Goal: Task Accomplishment & Management: Manage account settings

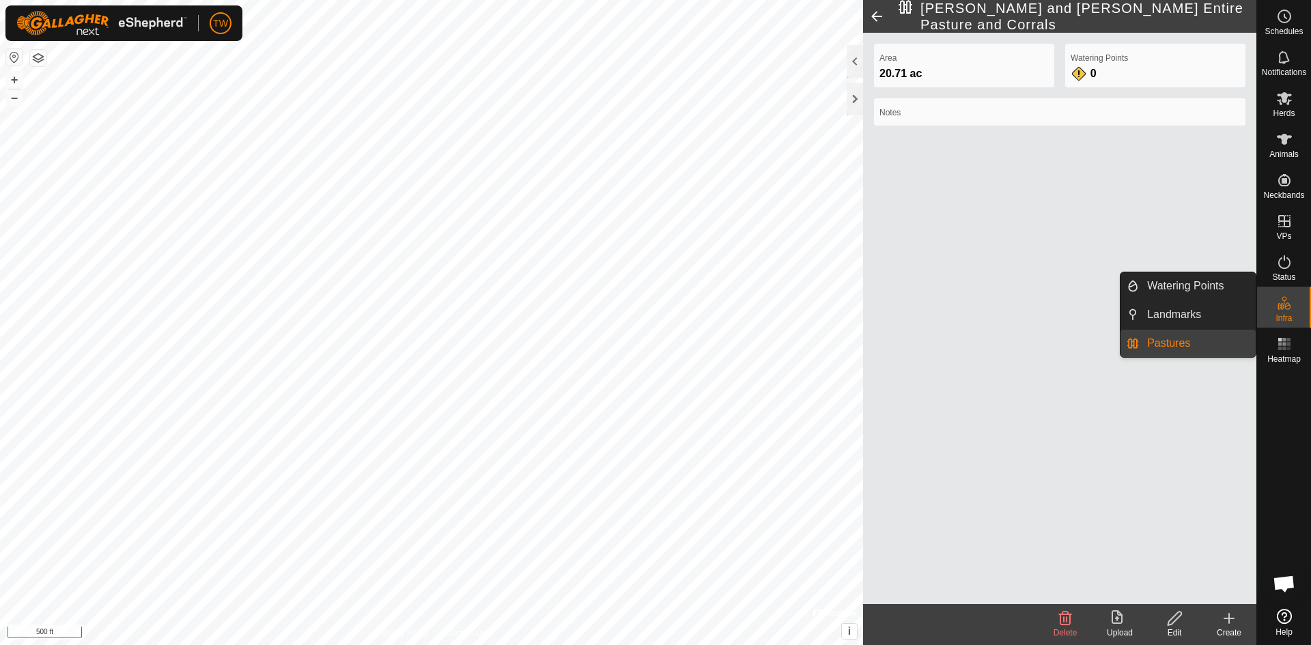
click at [1289, 311] on icon at bounding box center [1284, 303] width 16 height 16
click at [1177, 343] on link "Pastures" at bounding box center [1197, 343] width 117 height 27
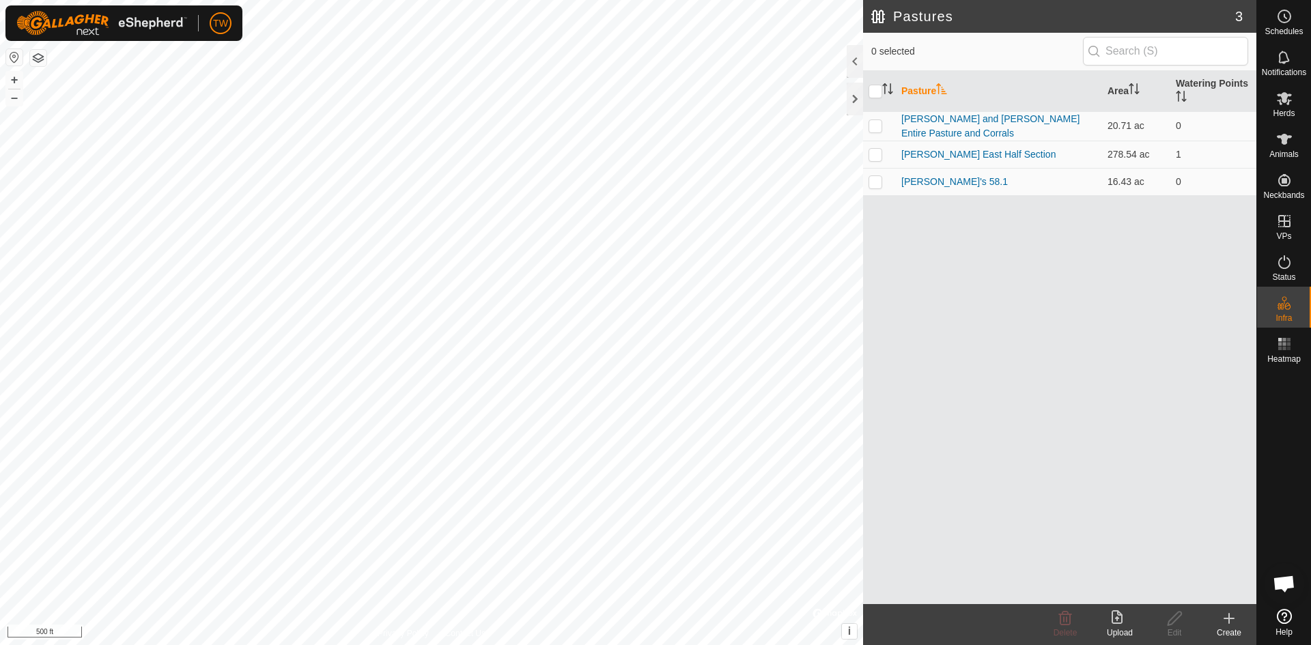
click at [1231, 625] on icon at bounding box center [1229, 618] width 16 height 16
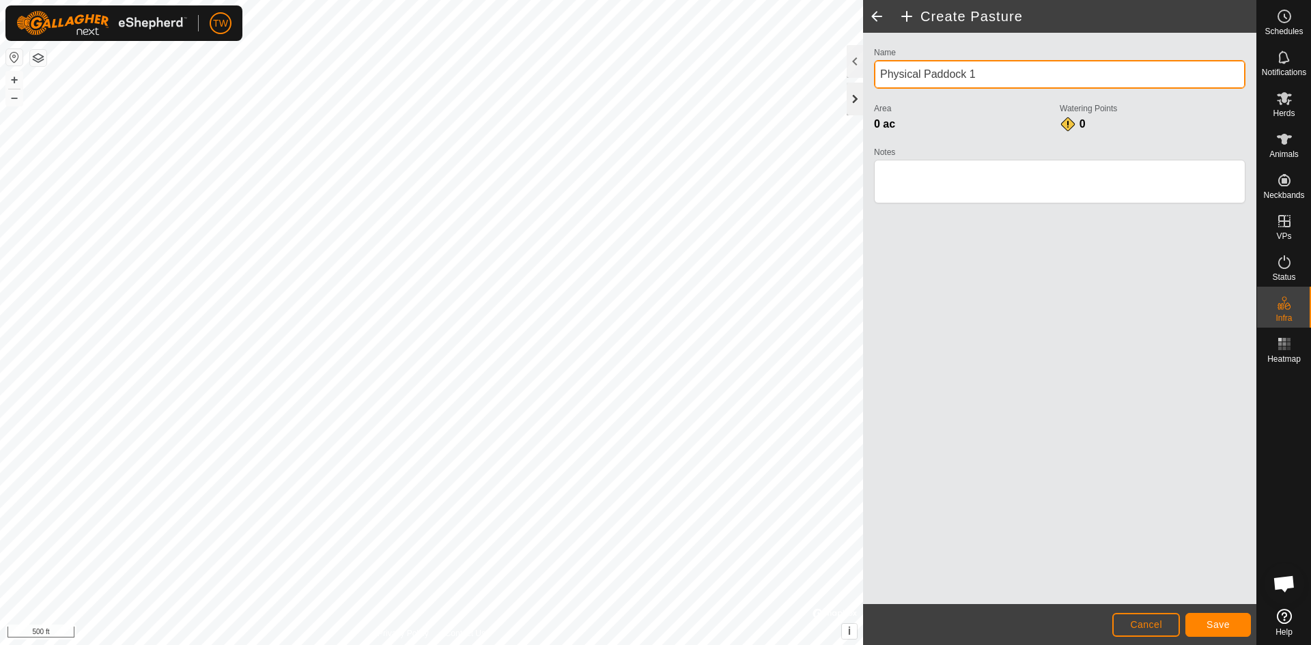
drag, startPoint x: 979, startPoint y: 72, endPoint x: 847, endPoint y: 83, distance: 132.9
click at [863, 83] on div "Create Pasture Name Physical Paddock 1 Area 0 ac Watering Points 0 Notes Cancel…" at bounding box center [1059, 322] width 393 height 645
type input "("
type input "9"
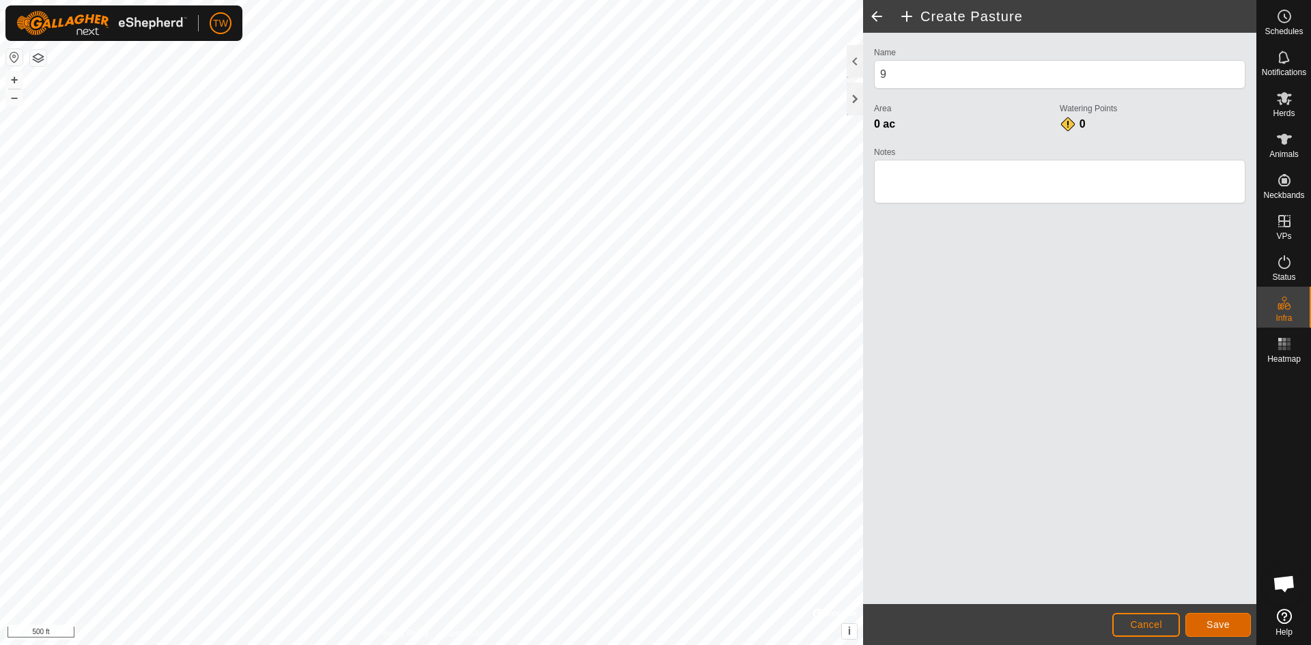
click at [1226, 630] on span "Save" at bounding box center [1218, 624] width 23 height 11
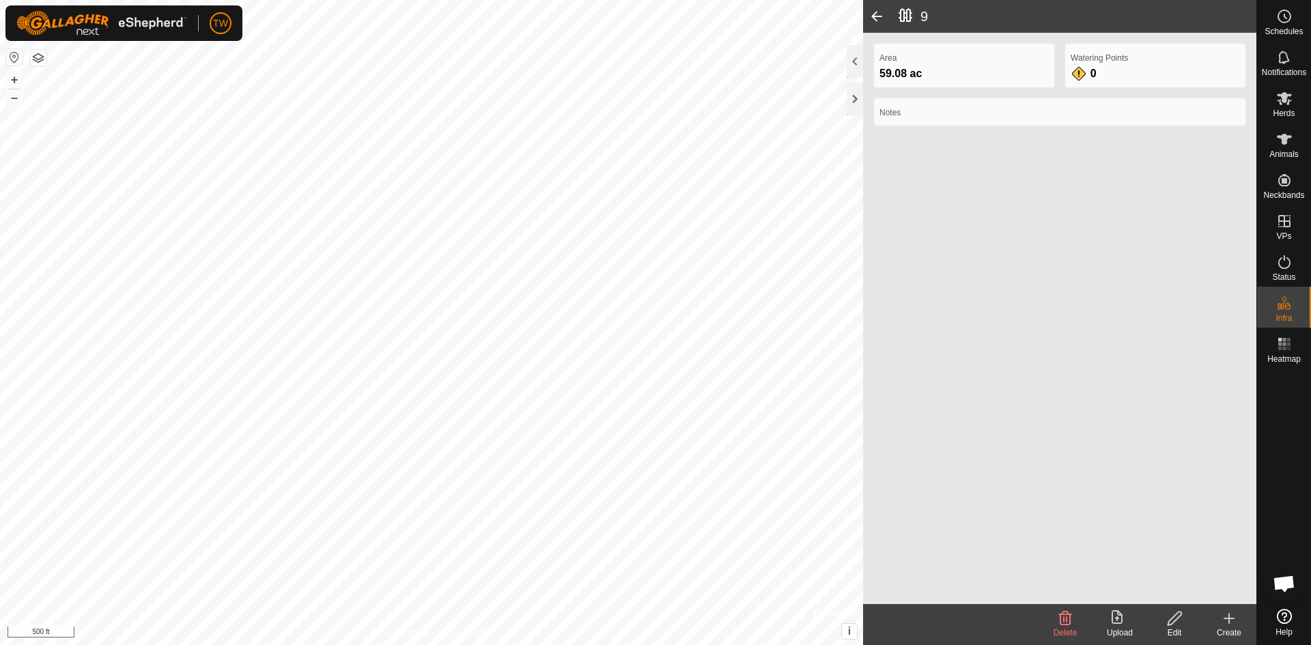
click at [1231, 617] on icon at bounding box center [1229, 618] width 16 height 16
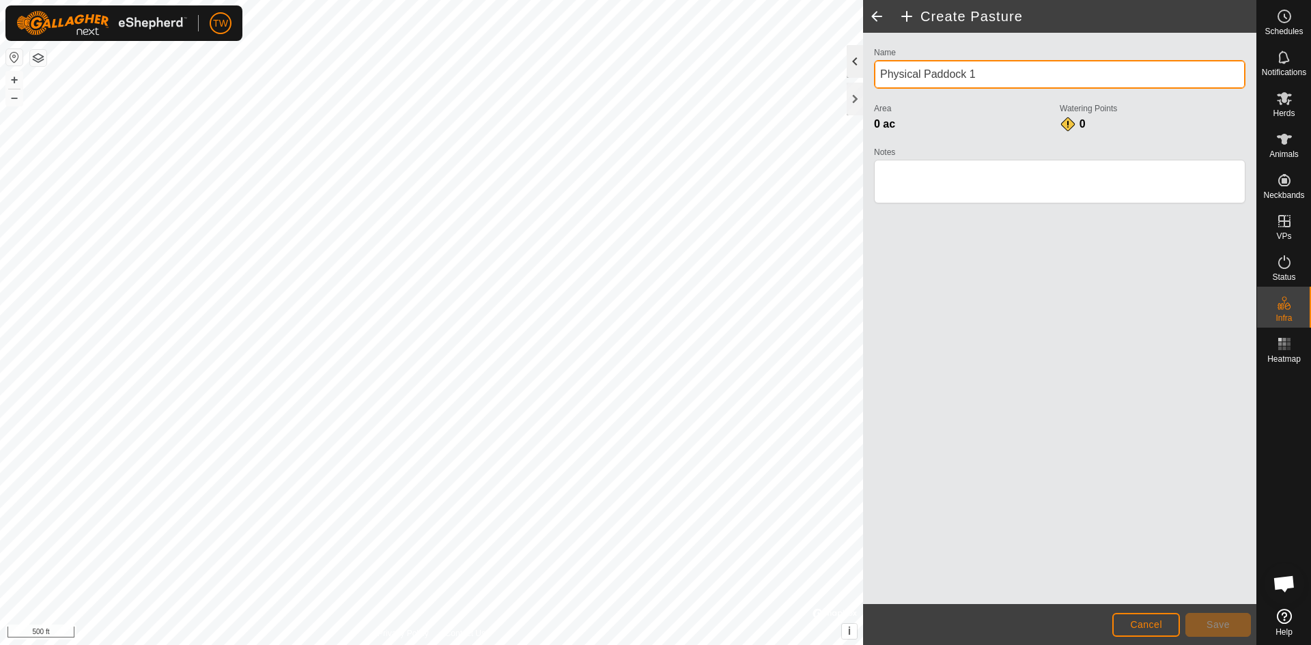
click at [785, 72] on div "Create Pasture Name Physical Paddock 1 Area 0 ac Watering Points 0 Notes Cancel…" at bounding box center [628, 322] width 1256 height 645
type input "15"
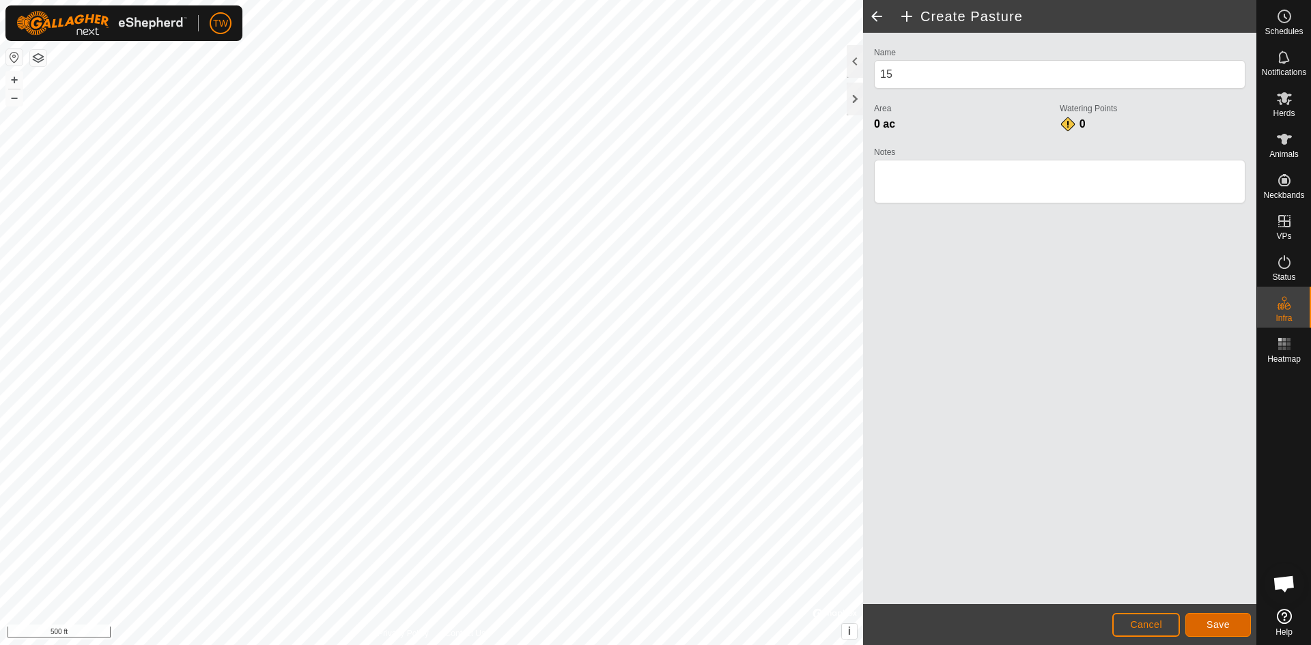
click at [1219, 625] on span "Save" at bounding box center [1218, 624] width 23 height 11
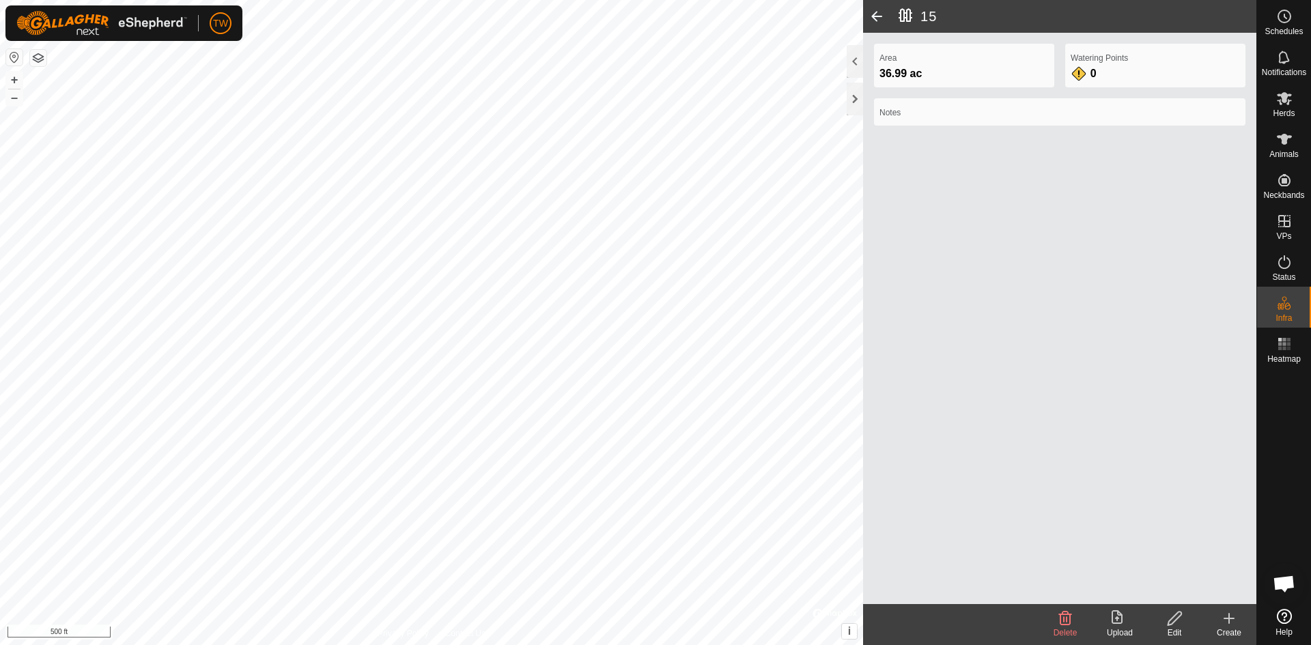
click at [1170, 622] on icon at bounding box center [1174, 618] width 17 height 16
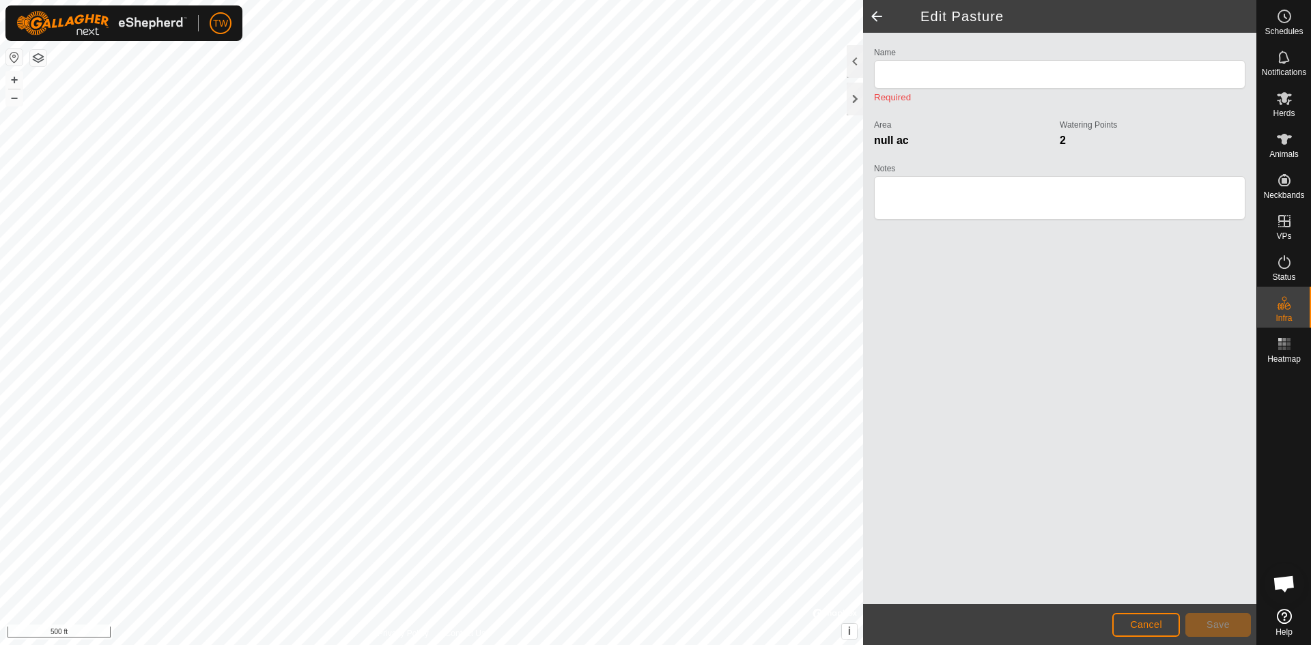
type input "15"
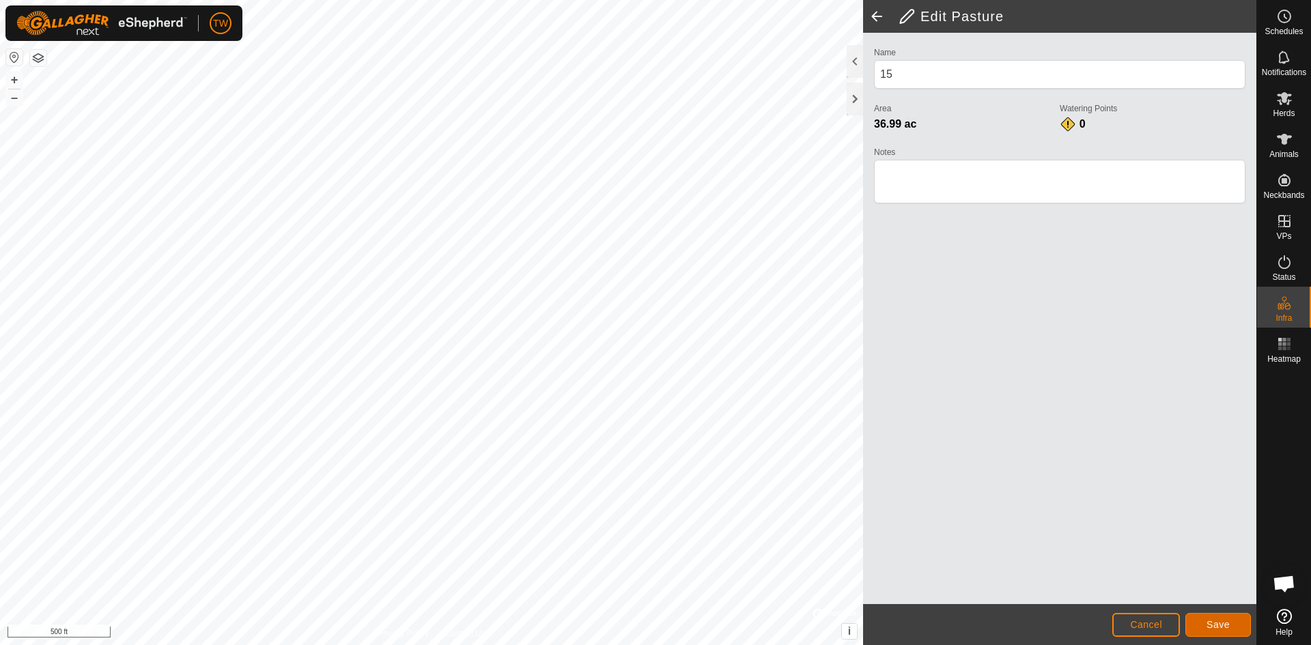
click at [1227, 623] on span "Save" at bounding box center [1218, 624] width 23 height 11
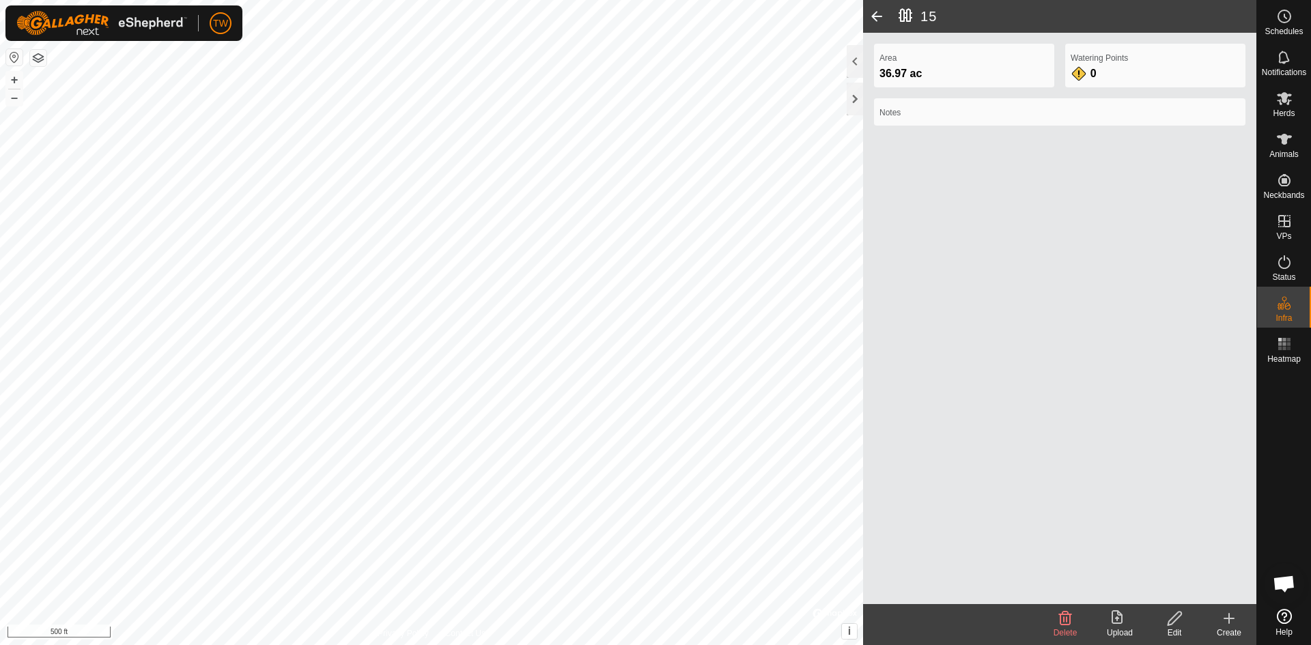
click at [1135, 466] on div "Area 36.97 ac Watering Points 0 Notes" at bounding box center [1059, 319] width 393 height 572
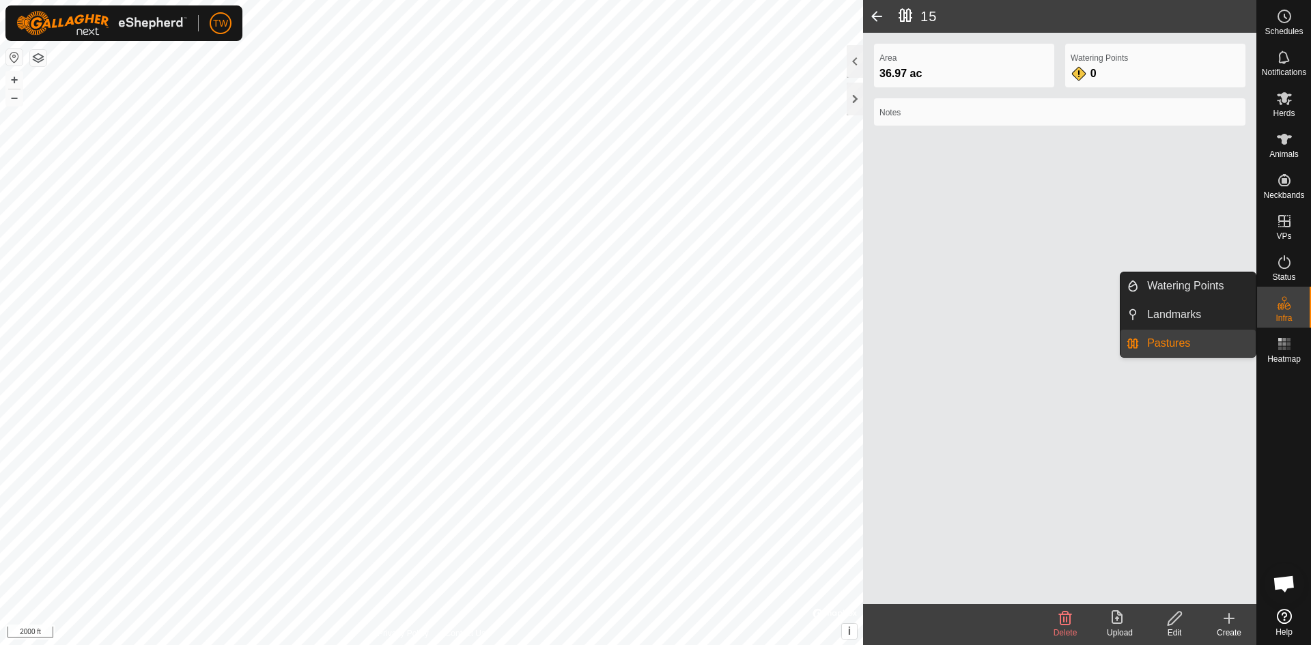
click at [1170, 347] on link "Pastures" at bounding box center [1197, 343] width 117 height 27
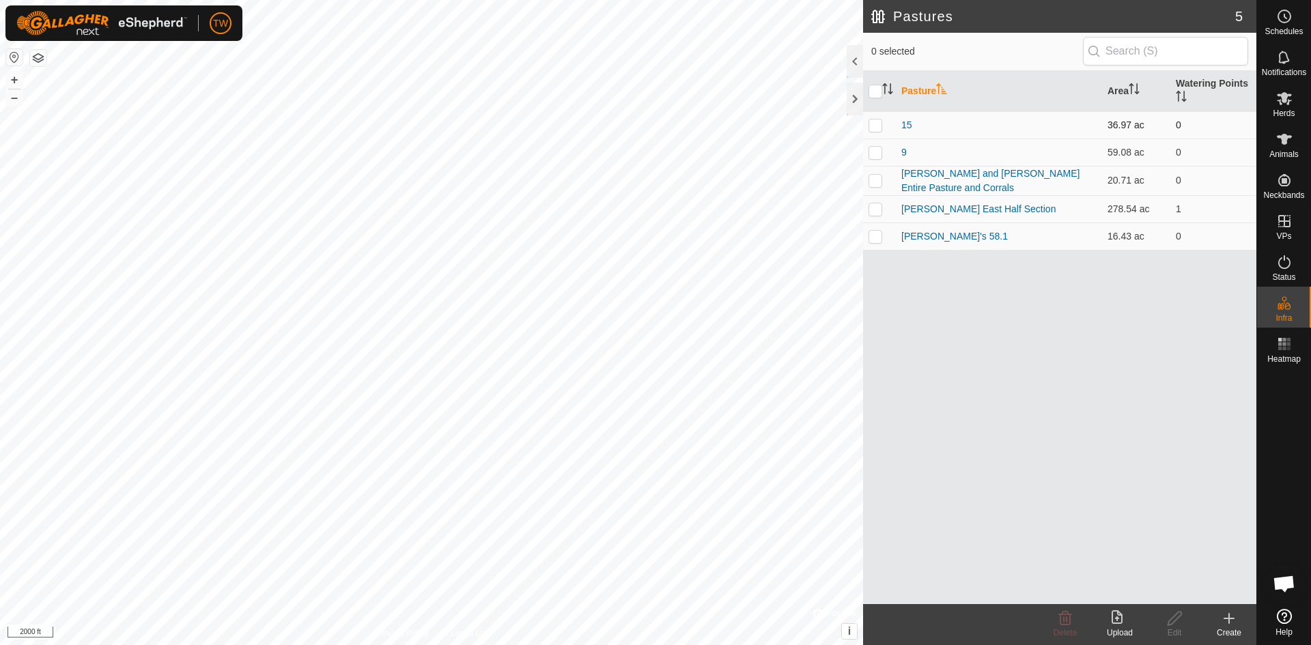
click at [978, 126] on td "15" at bounding box center [999, 124] width 206 height 27
click at [909, 122] on link "15" at bounding box center [906, 124] width 11 height 11
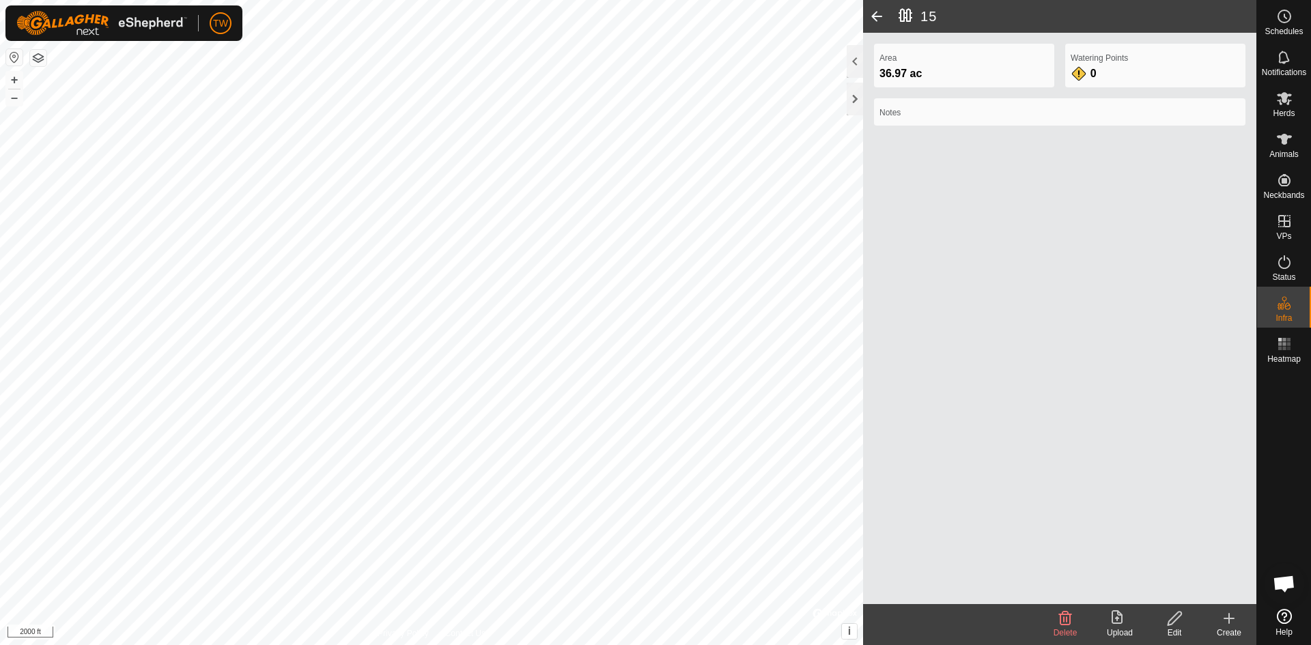
click at [1181, 617] on icon at bounding box center [1174, 618] width 17 height 16
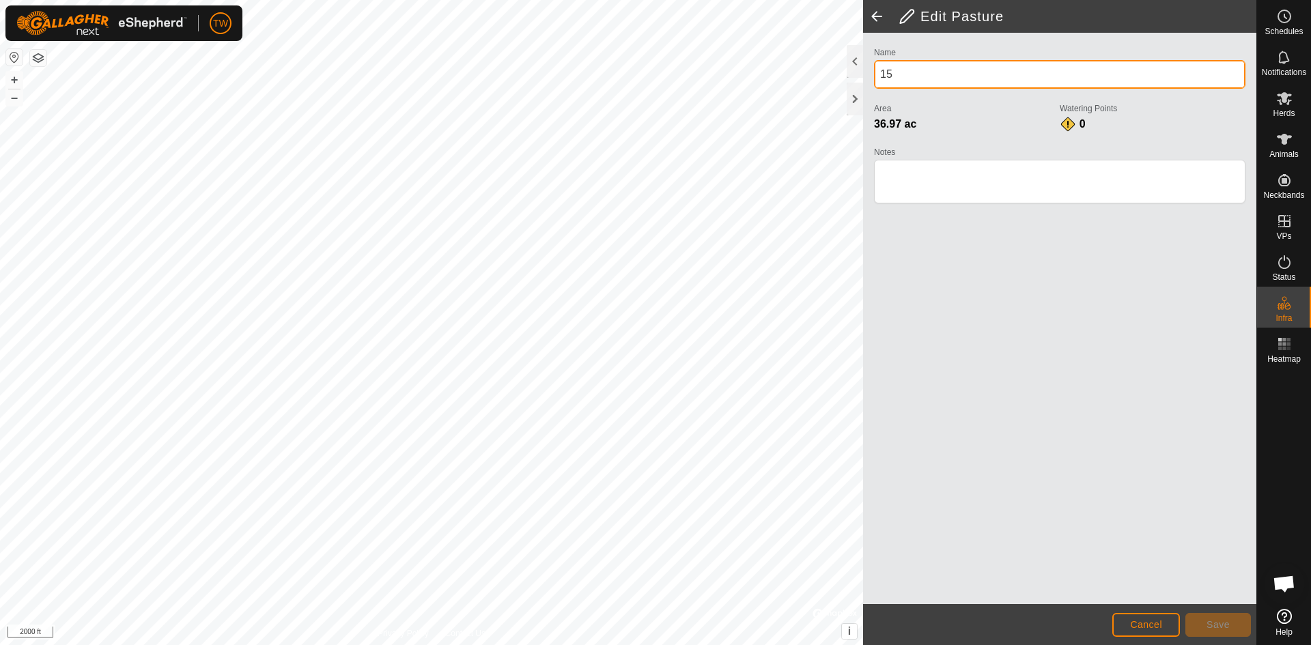
click at [916, 76] on input "15" at bounding box center [1059, 74] width 371 height 29
type input "15 North of [PERSON_NAME]"
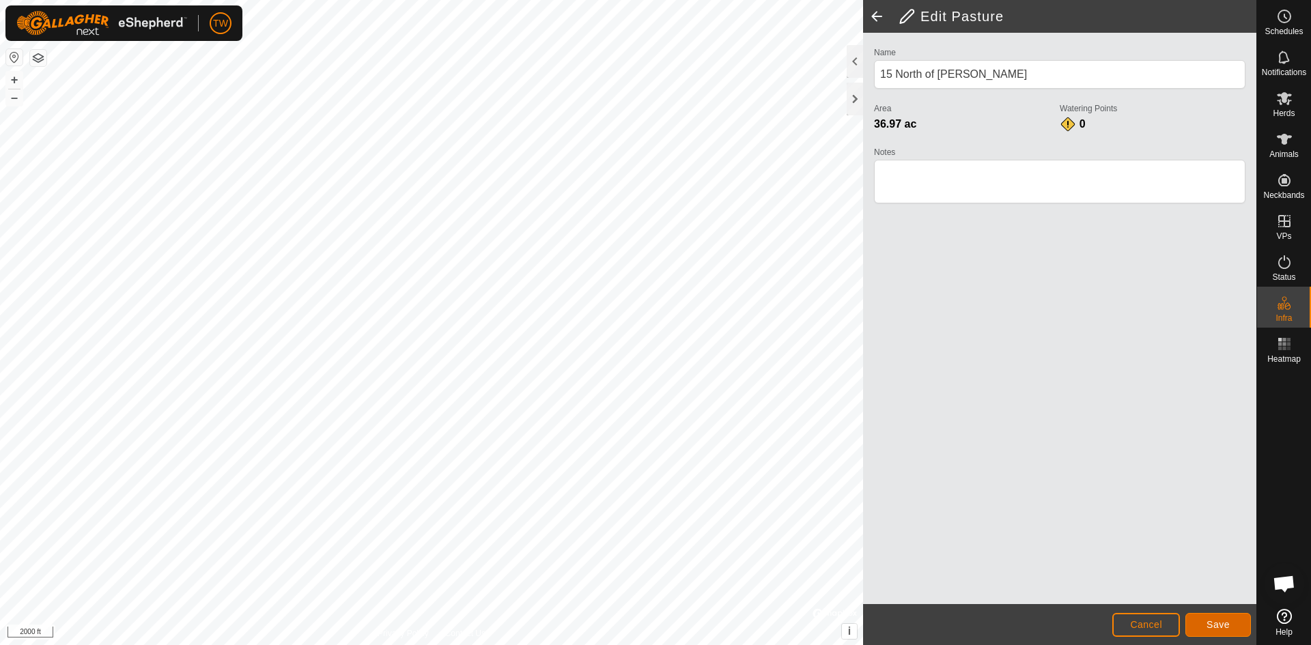
click at [1220, 622] on span "Save" at bounding box center [1218, 624] width 23 height 11
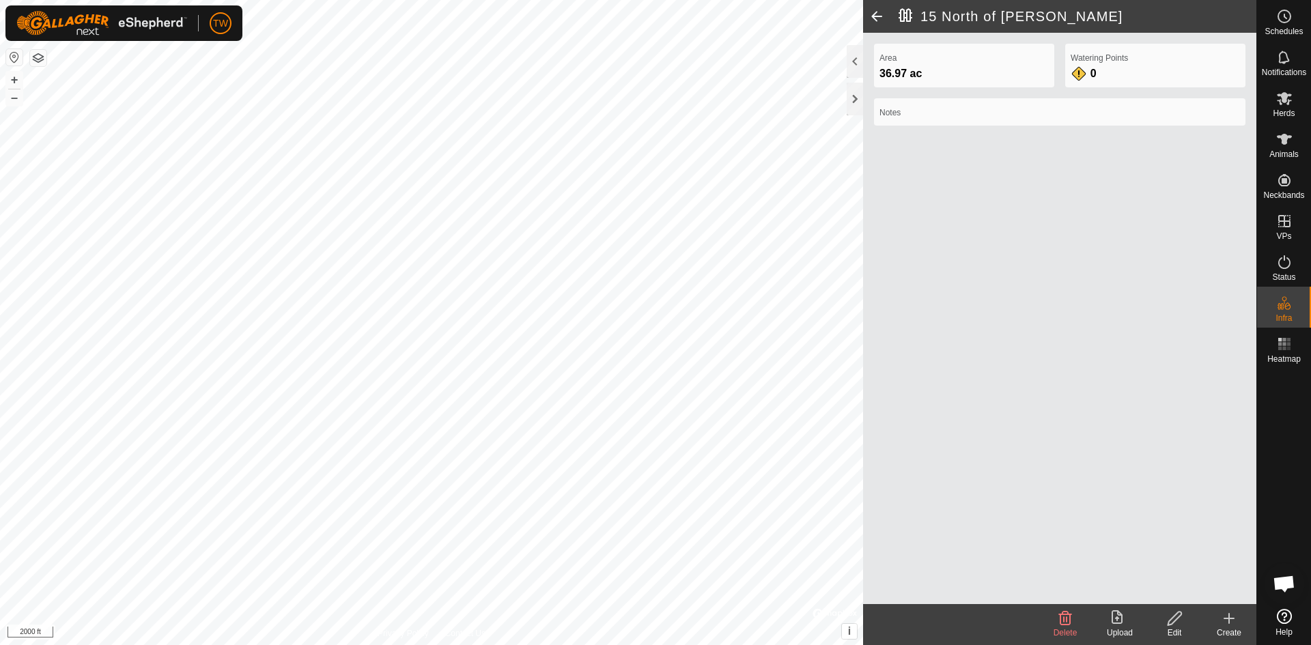
click at [877, 12] on span at bounding box center [876, 16] width 27 height 33
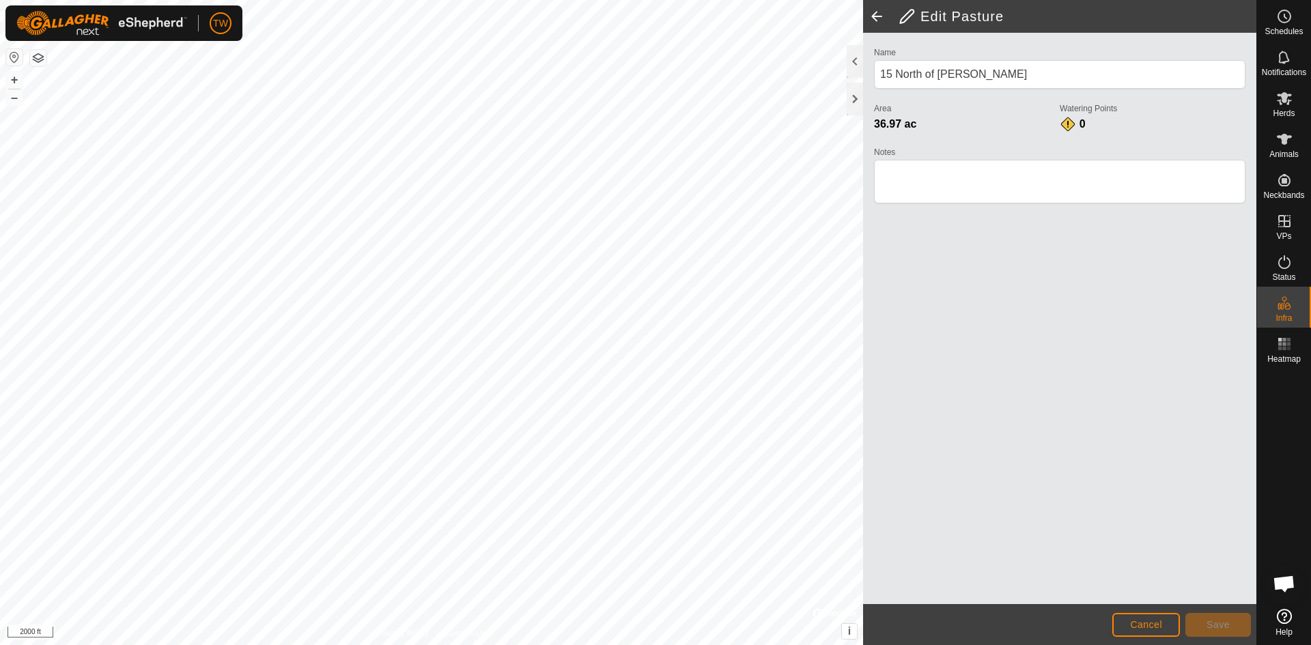
click at [876, 13] on span at bounding box center [876, 16] width 27 height 33
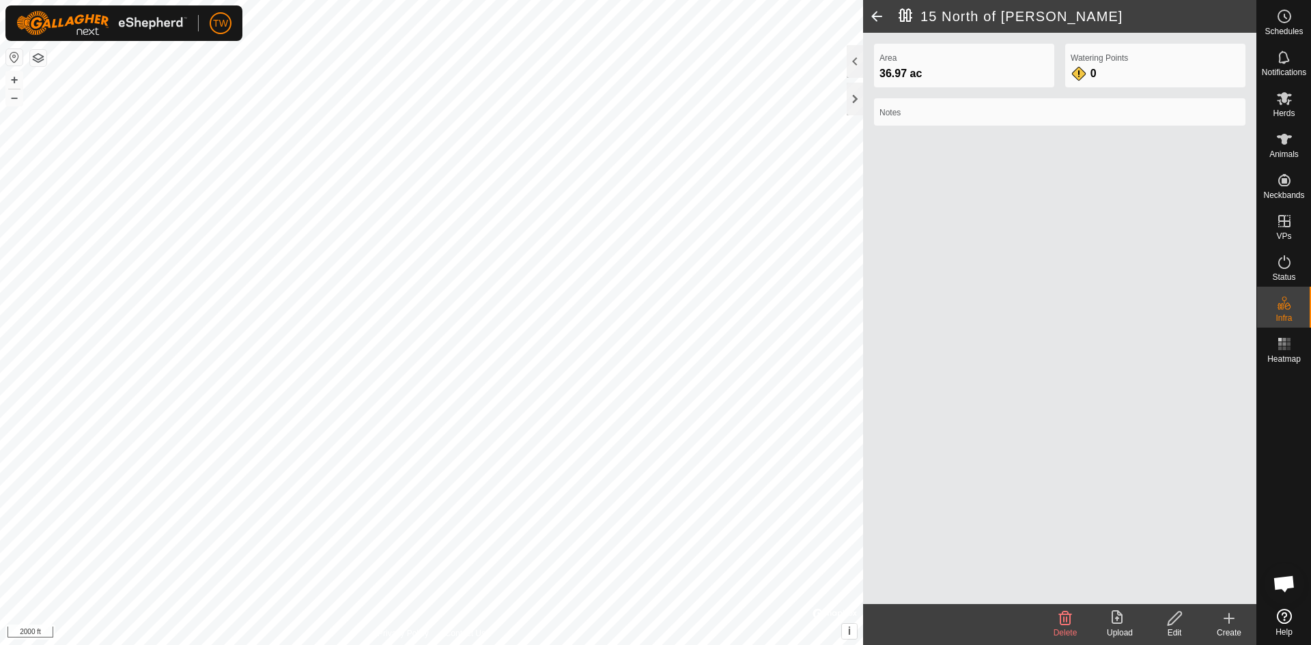
click at [875, 13] on span at bounding box center [876, 16] width 27 height 33
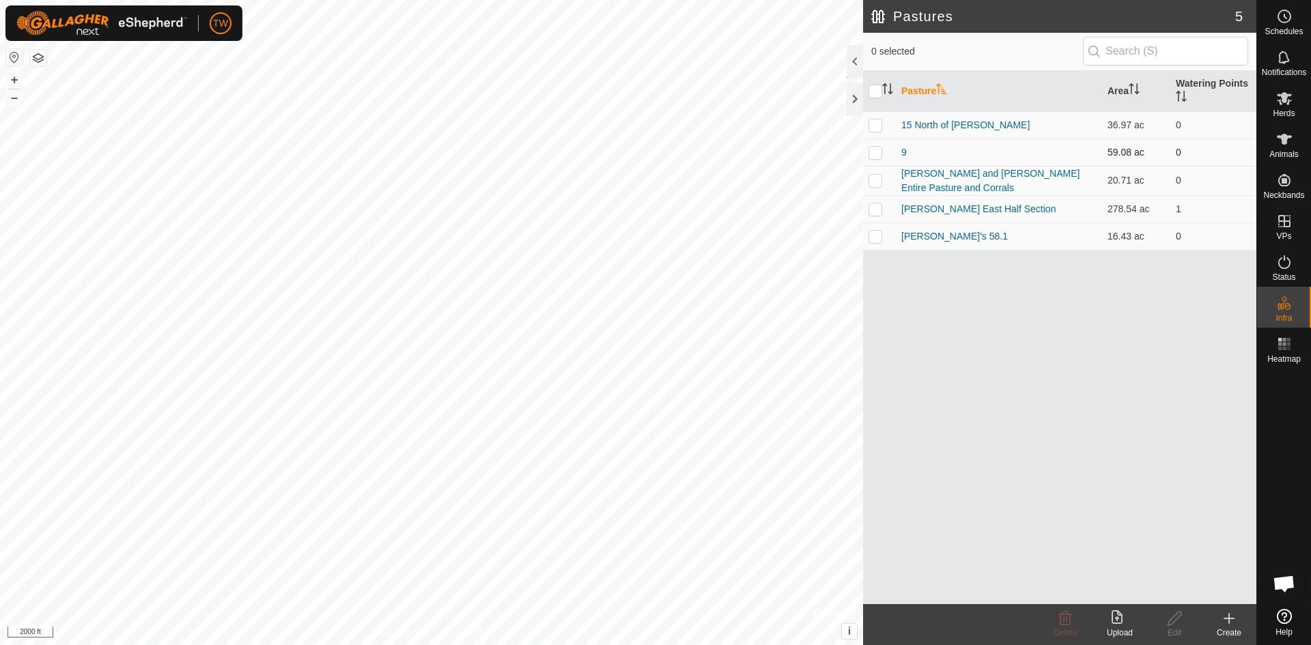
click at [962, 152] on td "9" at bounding box center [999, 152] width 206 height 27
click at [940, 231] on link "[PERSON_NAME]'s 58.1" at bounding box center [954, 236] width 107 height 11
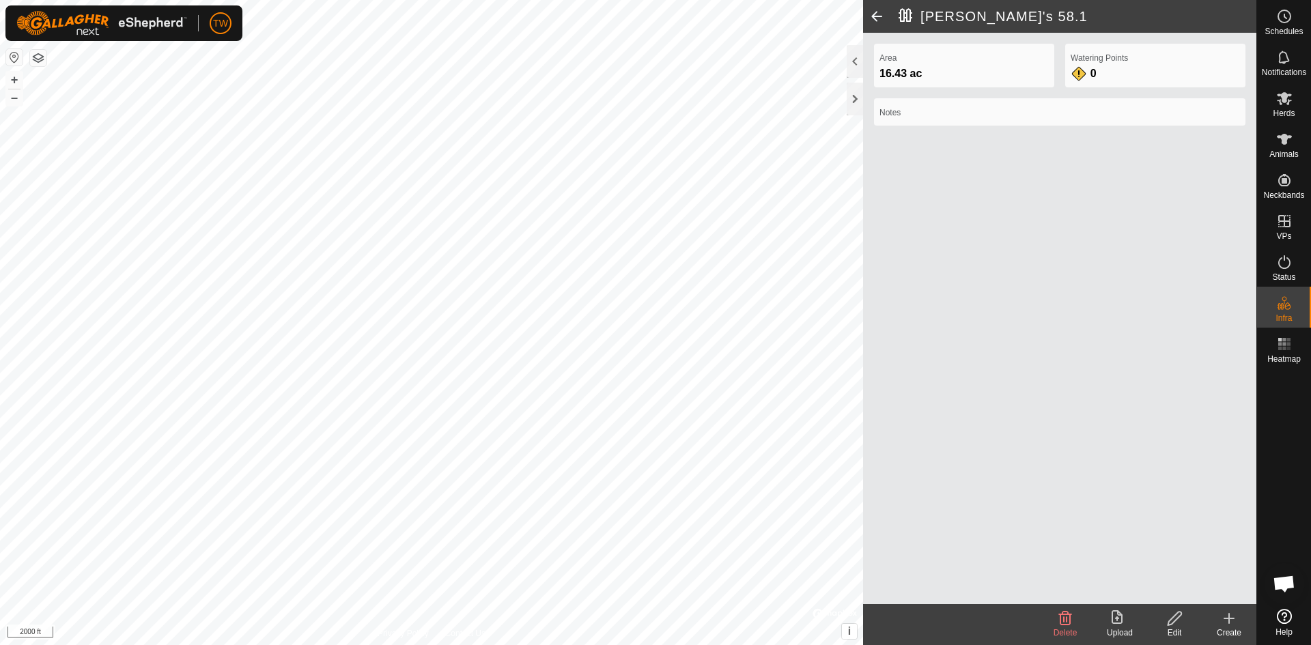
click at [1179, 617] on icon at bounding box center [1175, 619] width 14 height 14
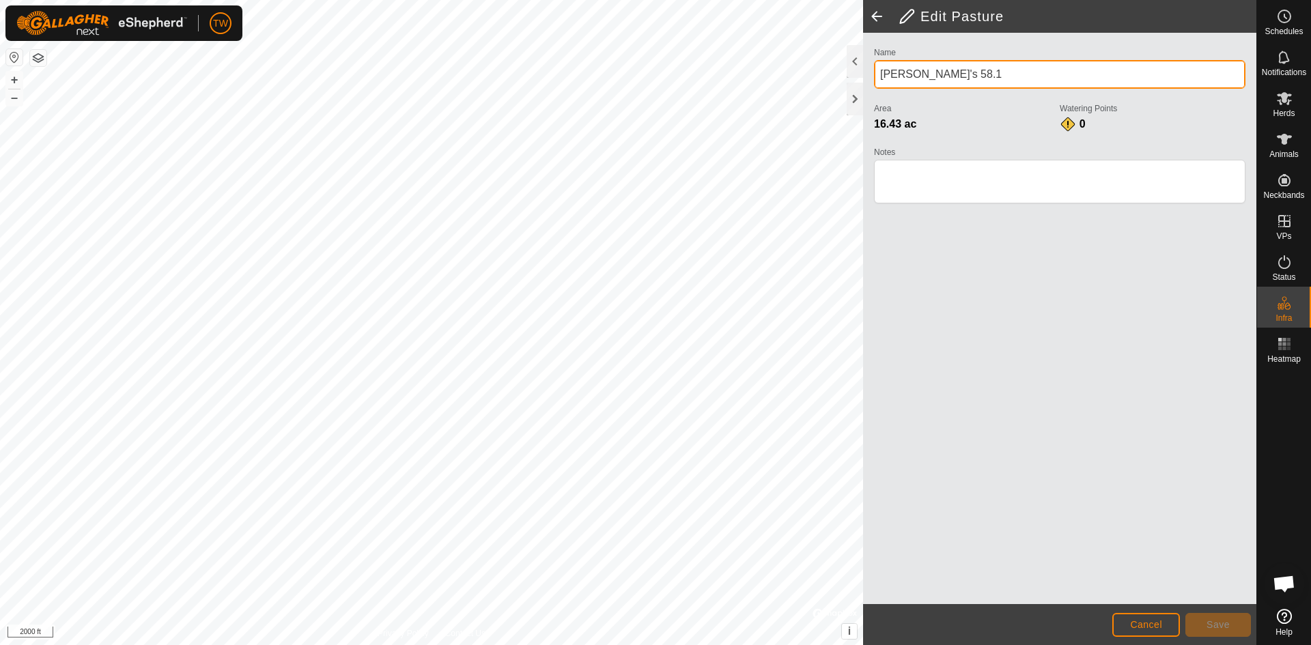
drag, startPoint x: 907, startPoint y: 74, endPoint x: 865, endPoint y: 79, distance: 42.7
click at [865, 79] on div "Name [PERSON_NAME]'s 58.1 Area 16.43 ac Watering Points 0 Notes" at bounding box center [1059, 319] width 393 height 572
click at [920, 79] on input "58.1" at bounding box center [1059, 74] width 371 height 29
type input "58.1 at Tim's"
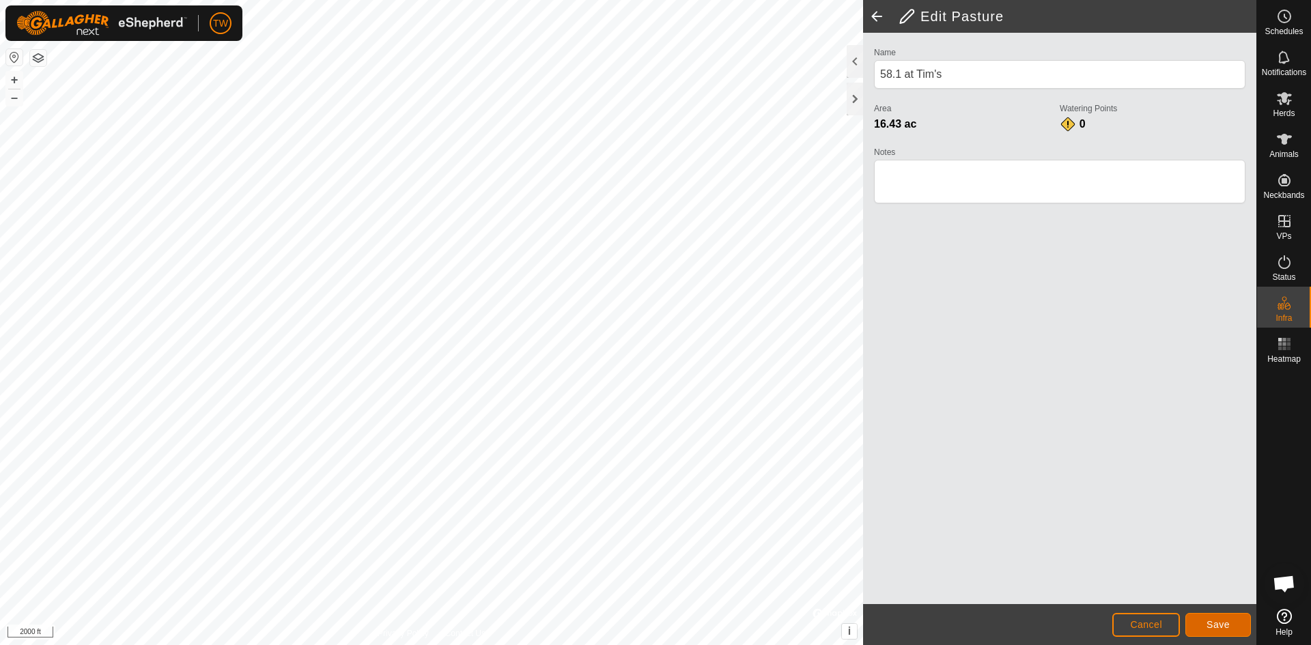
click at [1222, 624] on span "Save" at bounding box center [1218, 624] width 23 height 11
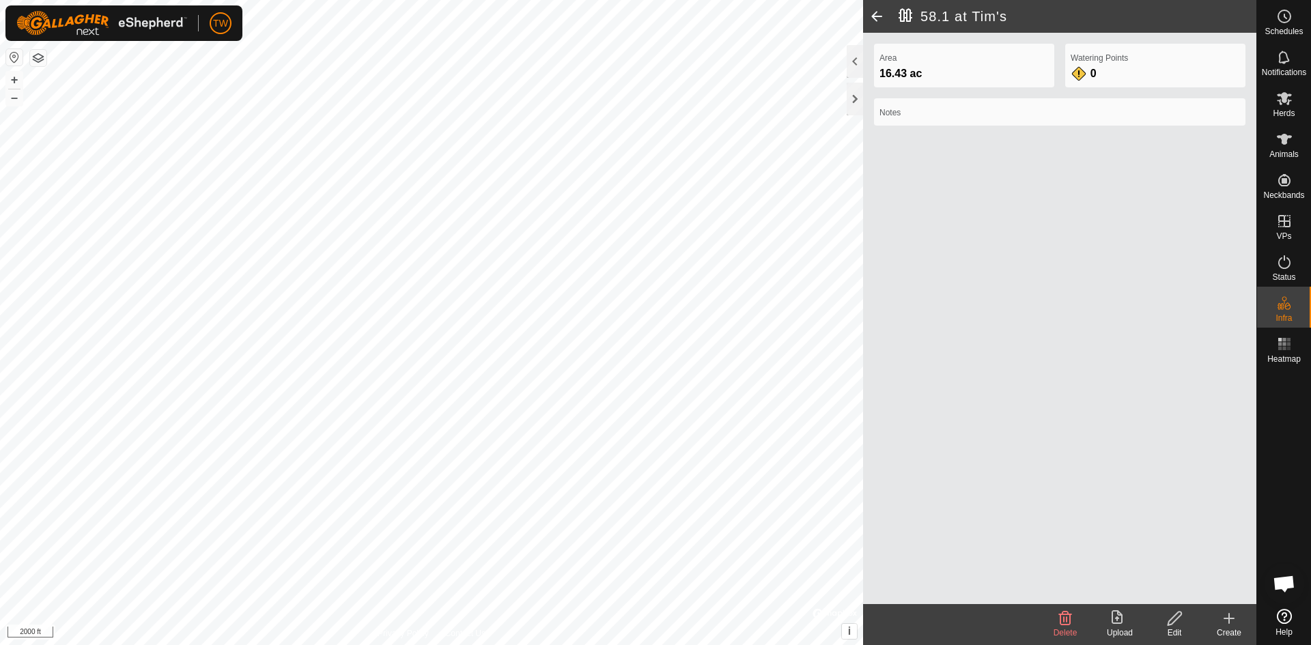
click at [877, 18] on span at bounding box center [876, 16] width 27 height 33
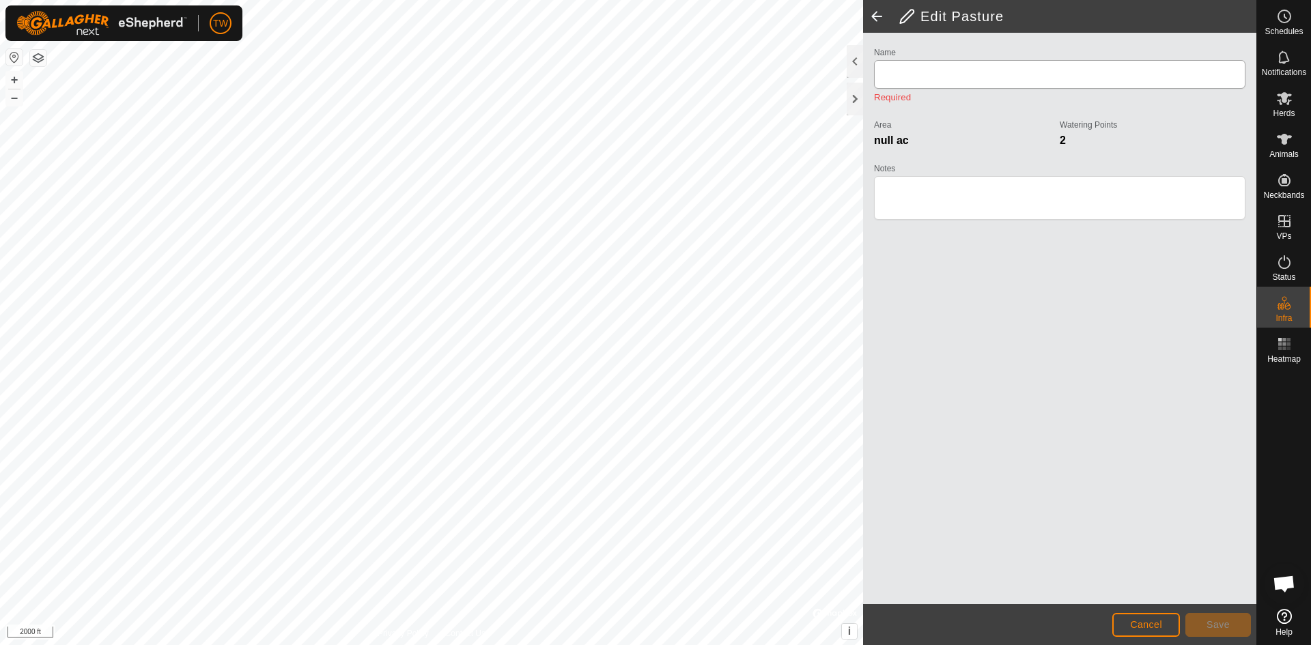
type input "58.1 at Tim's"
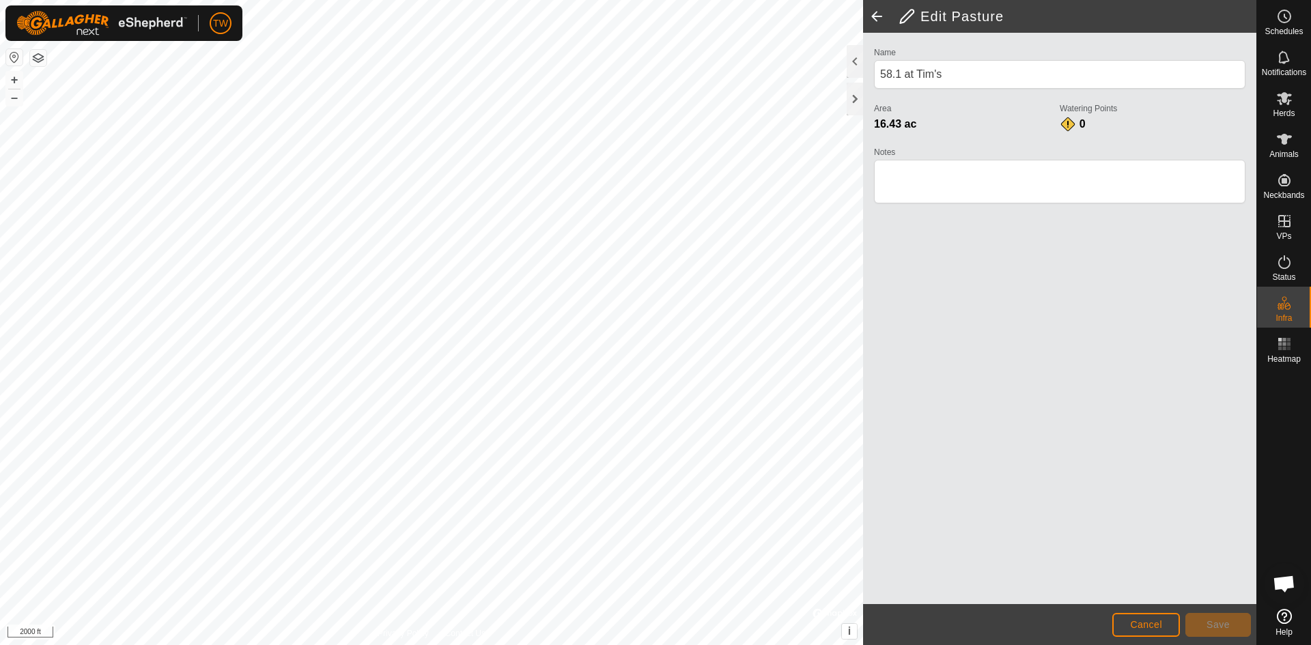
click at [876, 4] on span at bounding box center [876, 16] width 27 height 33
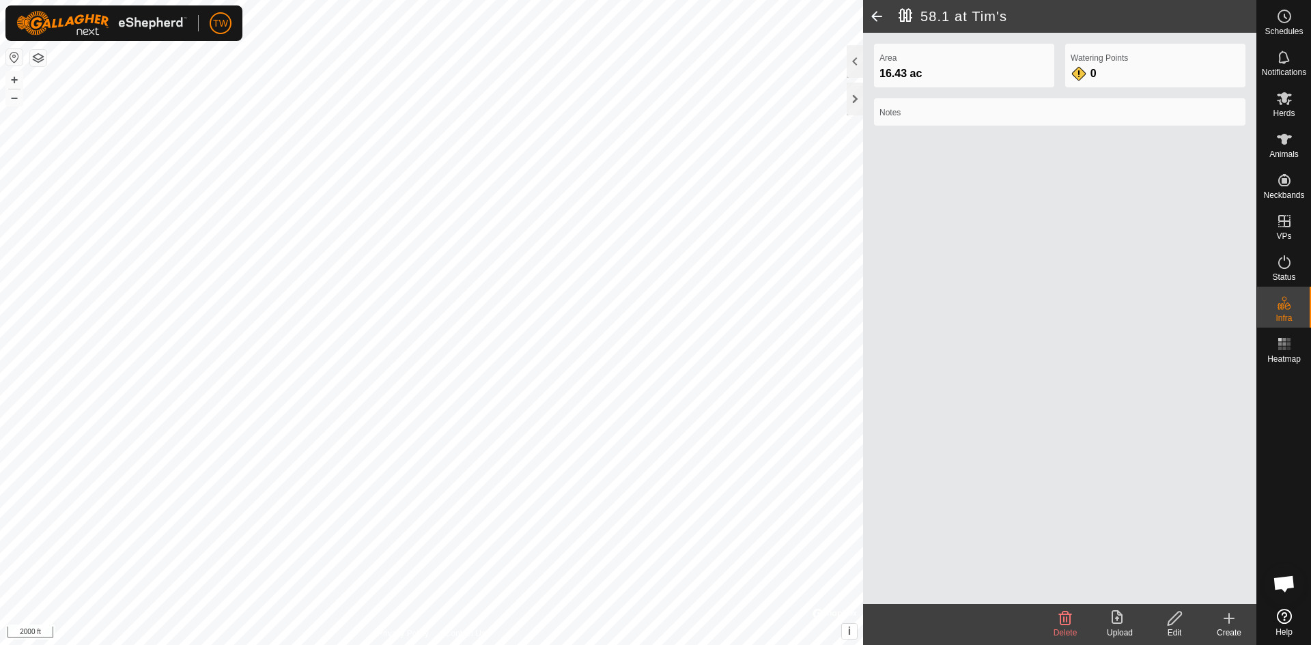
click at [881, 10] on span at bounding box center [876, 16] width 27 height 33
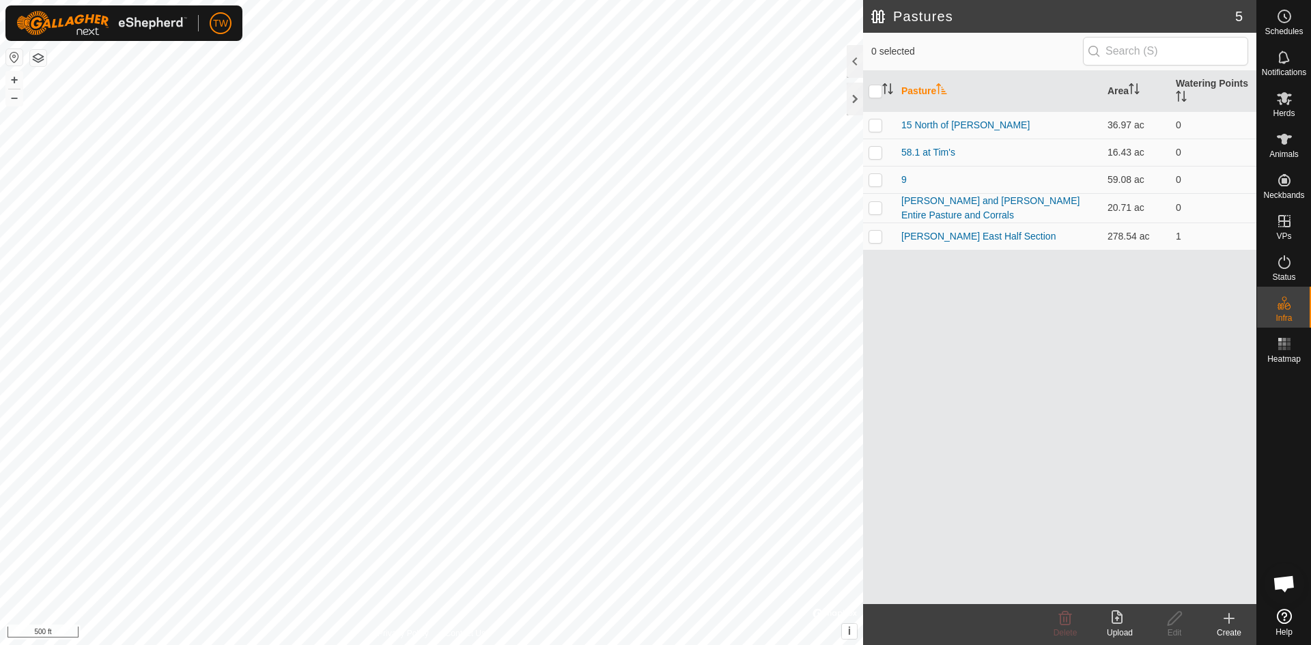
click at [354, 0] on html "TW Schedules Notifications Herds Animals Neckbands VPs Status Infra Heatmap Hel…" at bounding box center [655, 322] width 1311 height 645
click at [680, 0] on html "TW Schedules Notifications Herds Animals Neckbands VPs Status Infra Heatmap Hel…" at bounding box center [655, 322] width 1311 height 645
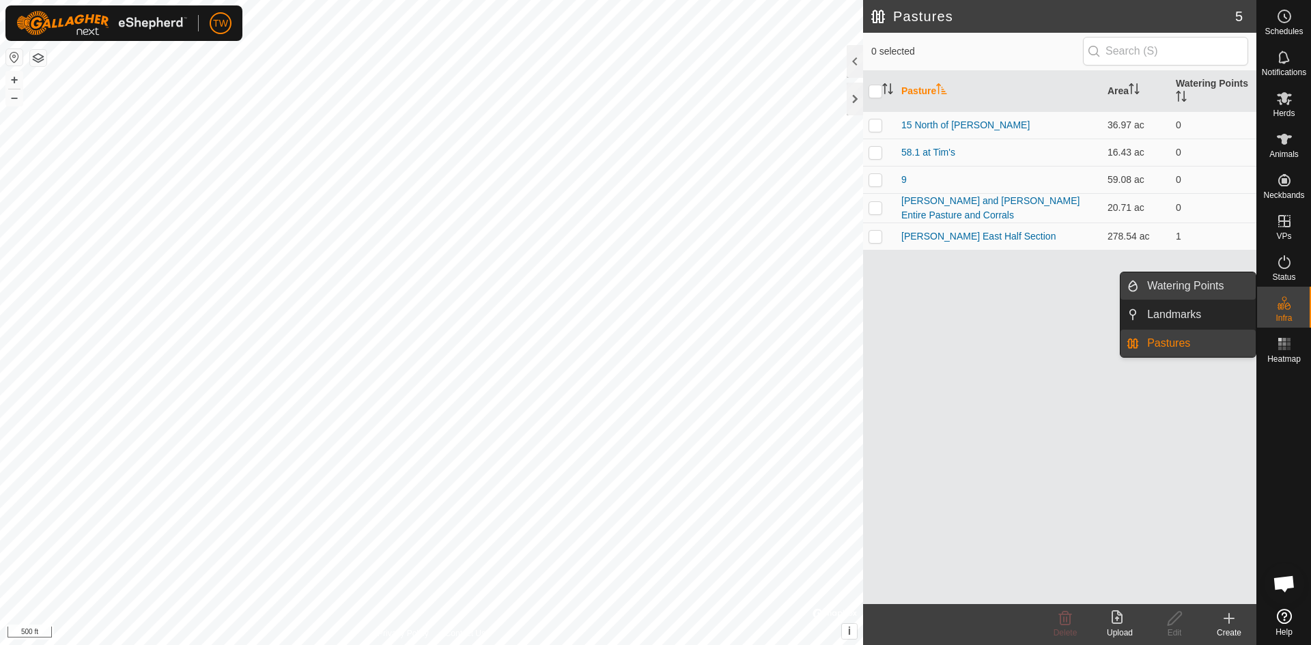
click at [1185, 283] on link "Watering Points" at bounding box center [1197, 285] width 117 height 27
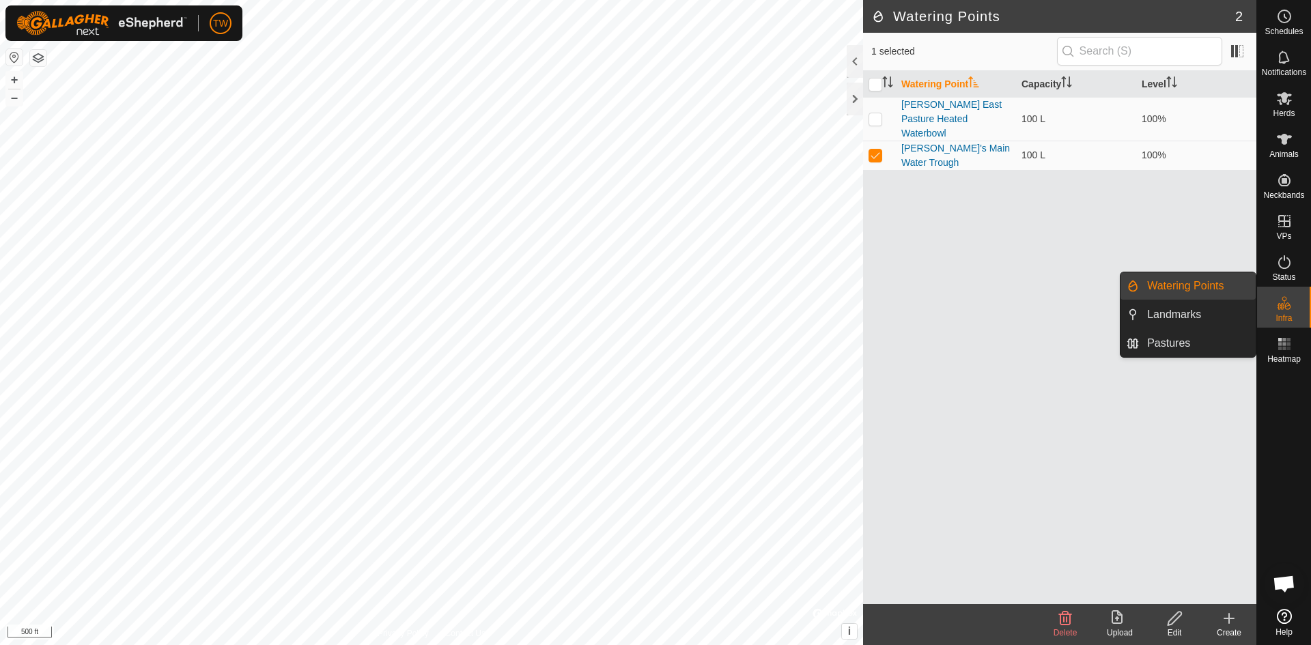
click at [1202, 289] on link "Watering Points" at bounding box center [1197, 285] width 117 height 27
click at [988, 272] on div "Watering Point Capacity Level [PERSON_NAME] East Pasture Heated Waterbowl 100 L…" at bounding box center [1059, 337] width 393 height 533
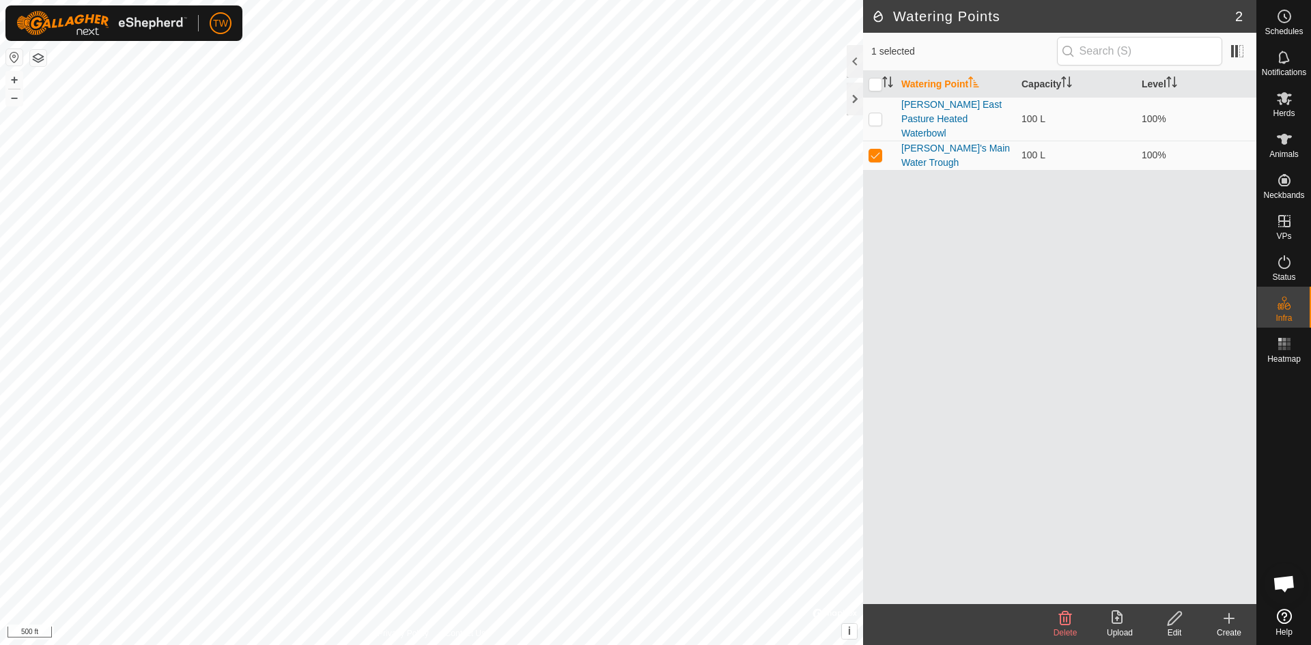
click at [1236, 621] on icon at bounding box center [1229, 618] width 16 height 16
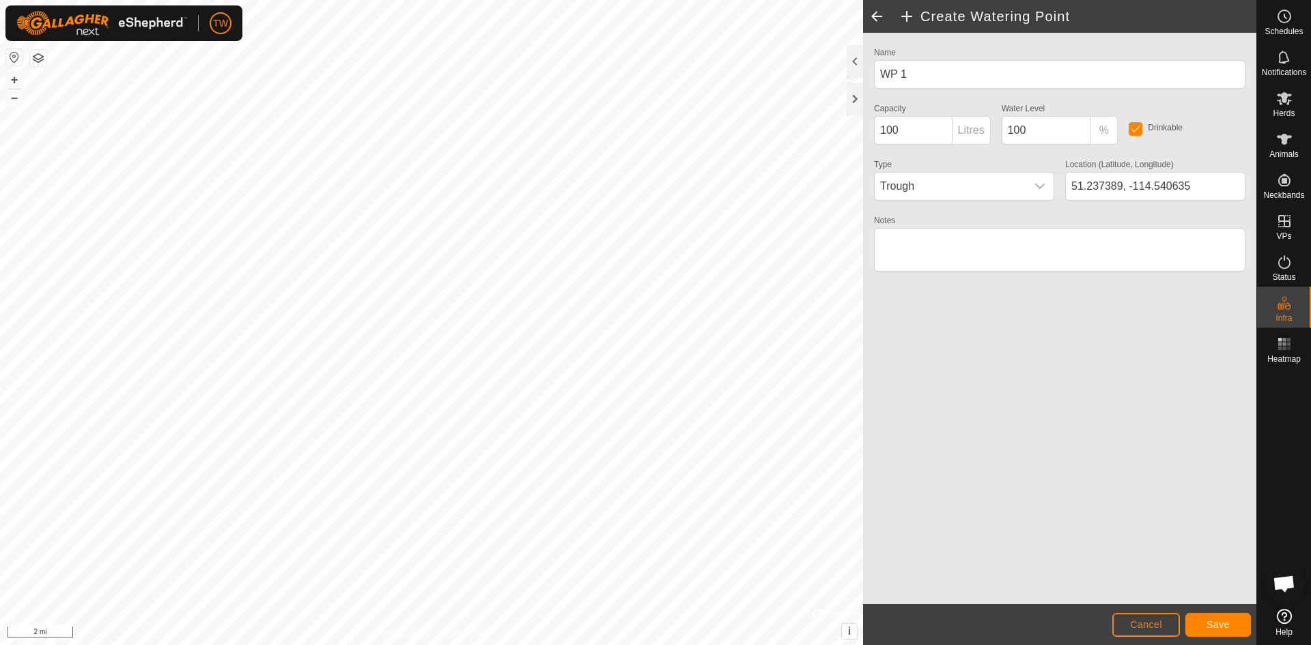
type input "51.161942, -114.883069"
click at [1144, 625] on span "Cancel" at bounding box center [1146, 624] width 32 height 11
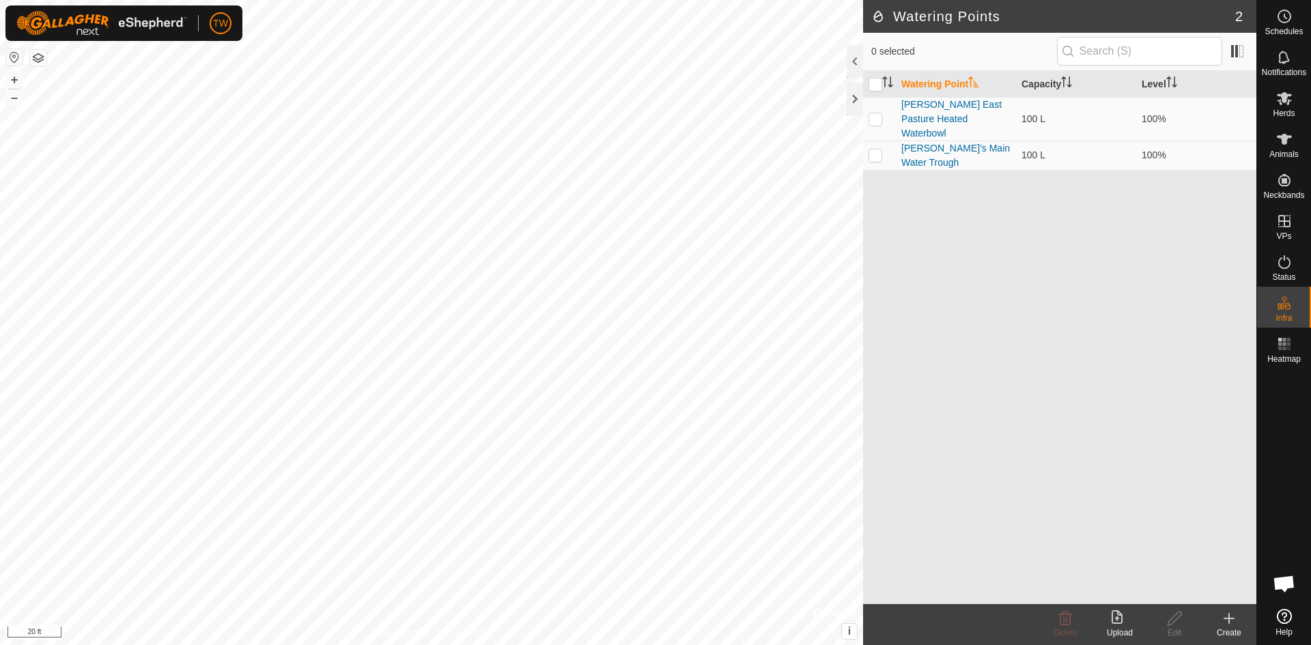
click at [1232, 619] on icon at bounding box center [1229, 619] width 10 height 0
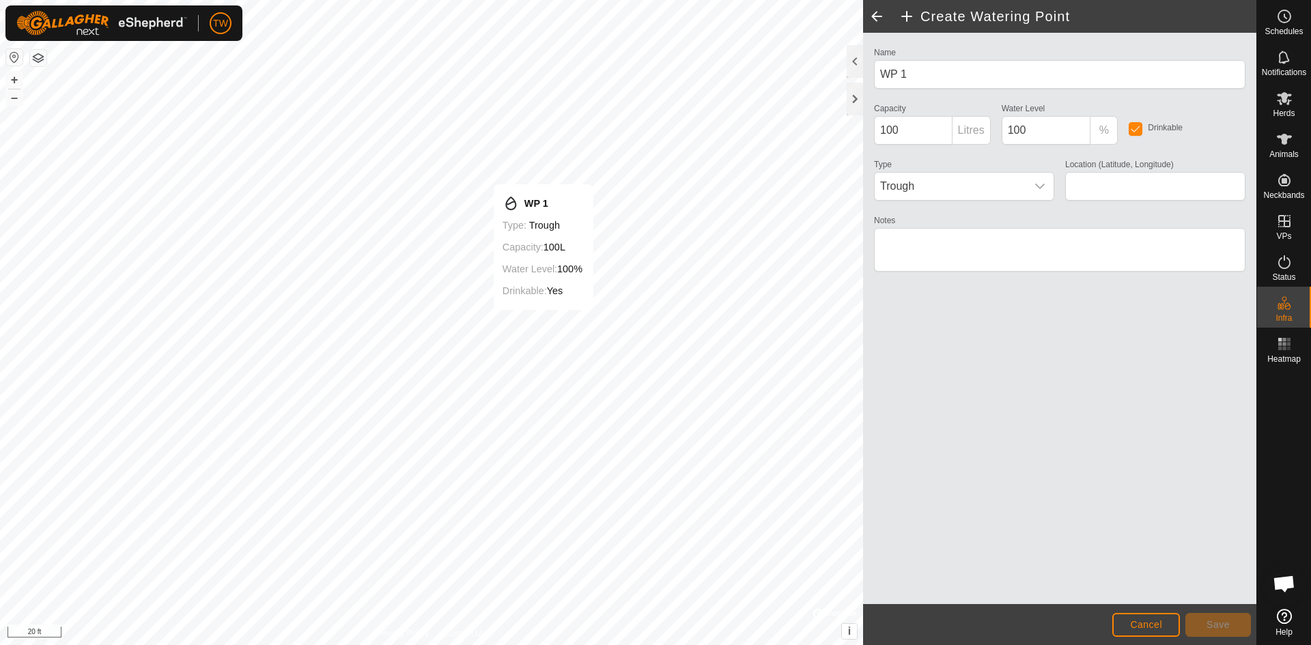
type input "51.320578, -113.710415"
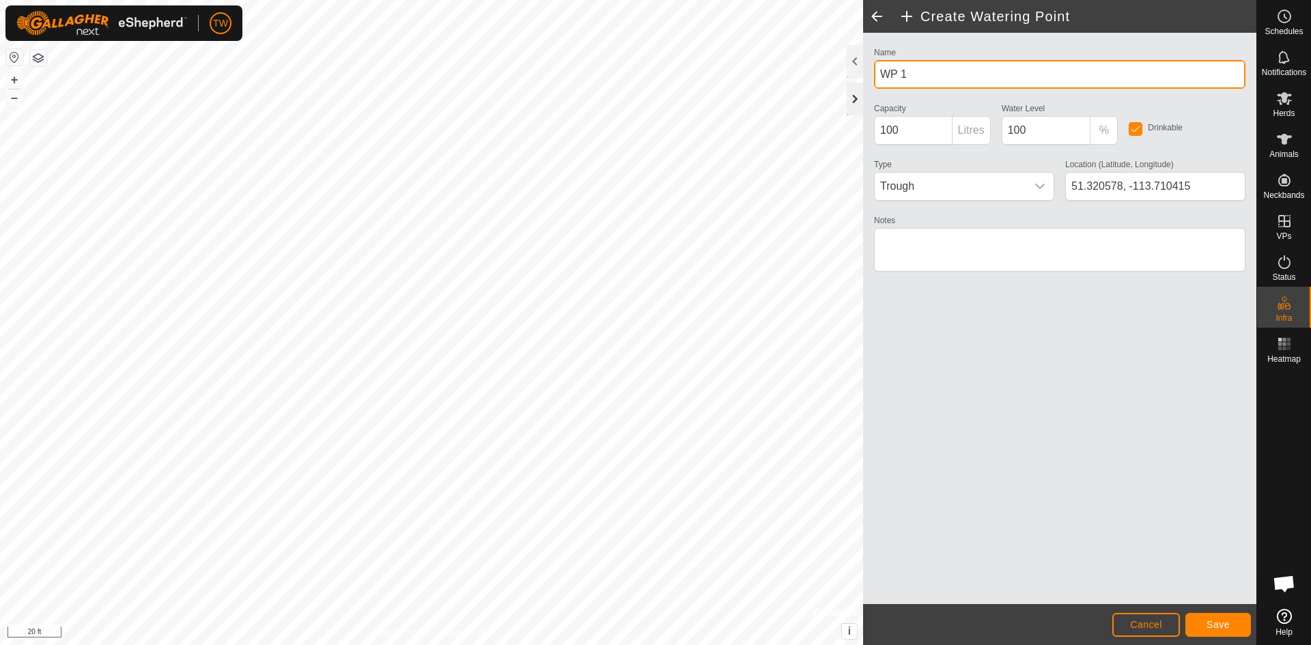
click at [835, 85] on div "Create Watering Point Name WP 1 Capacity 100 Litres Water Level 100 % Drinkable…" at bounding box center [628, 322] width 1256 height 645
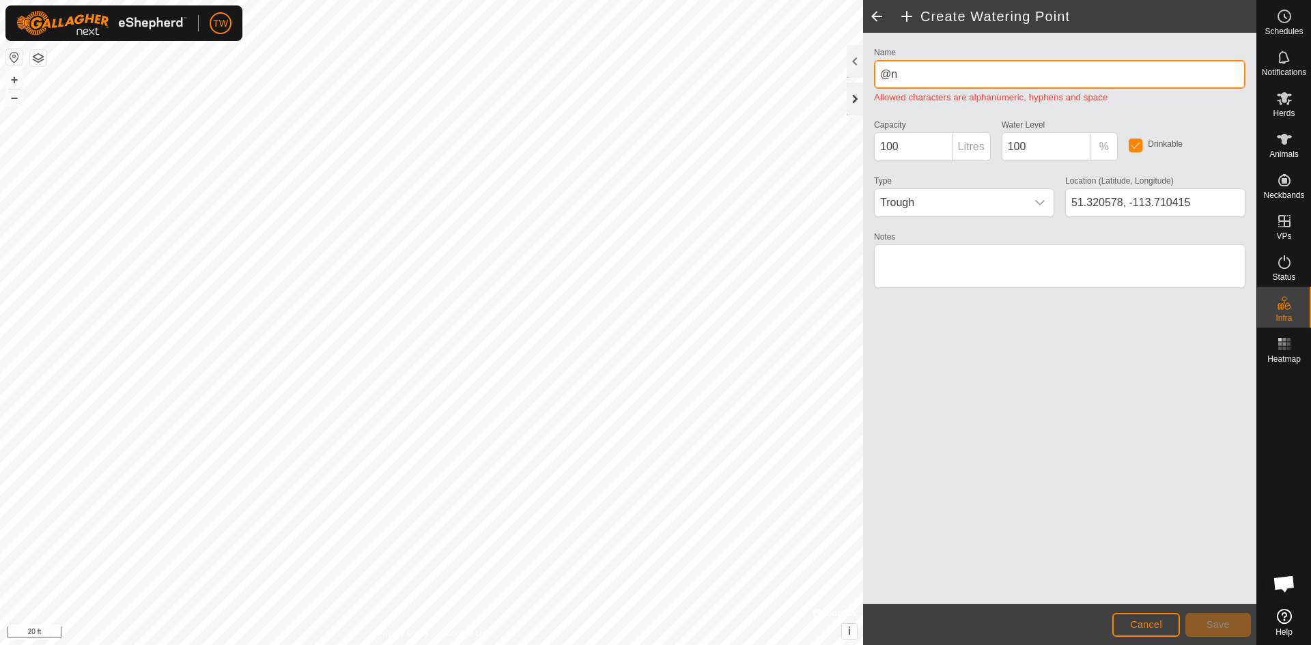
type input "@"
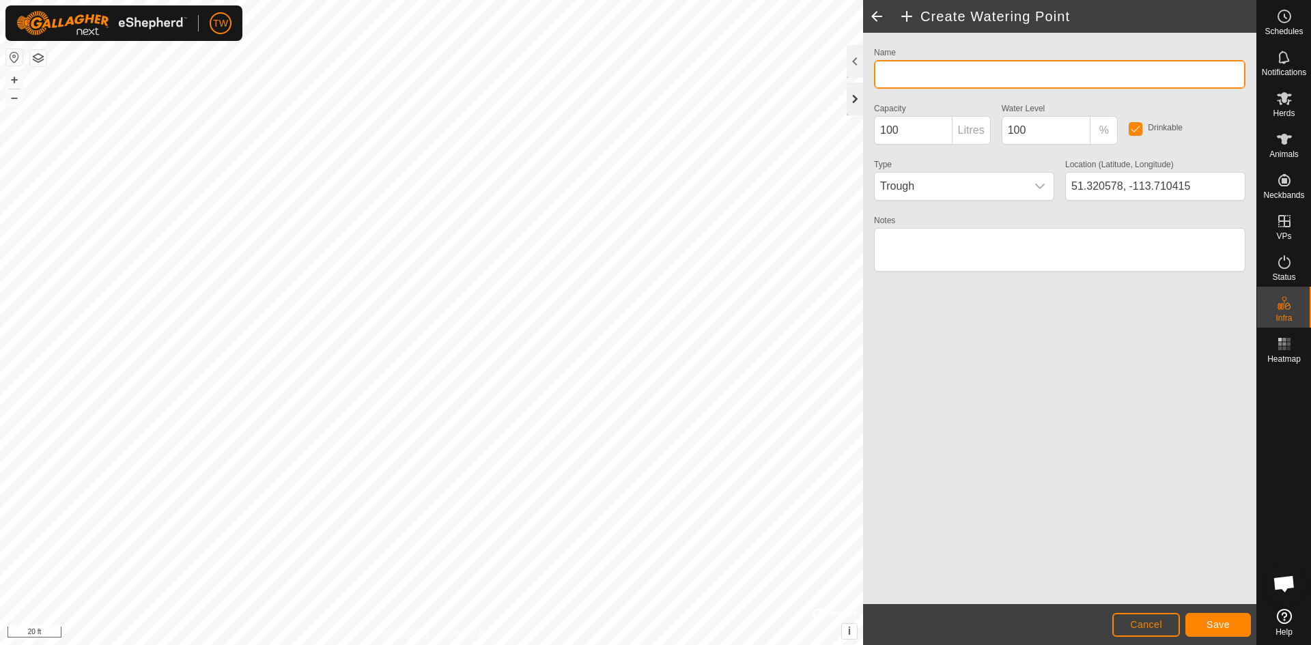
type input "2"
type input "s"
type input "[PERSON_NAME]'s Secondary Waterer"
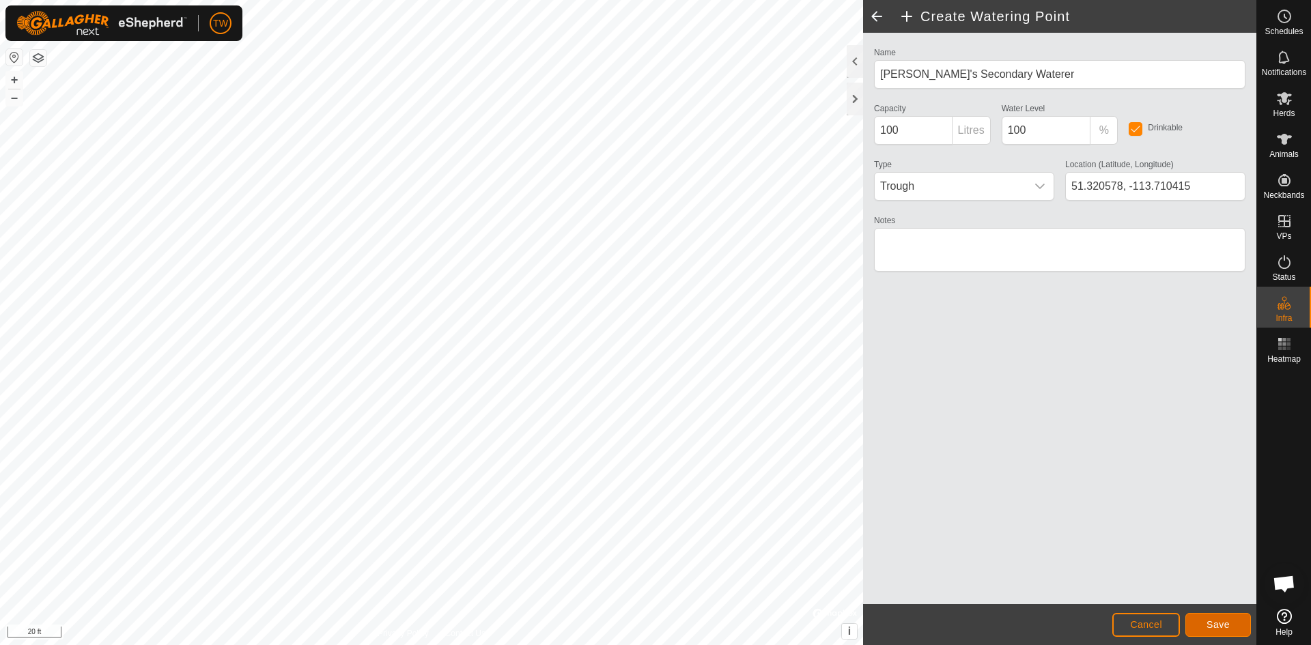
click at [1221, 620] on span "Save" at bounding box center [1218, 624] width 23 height 11
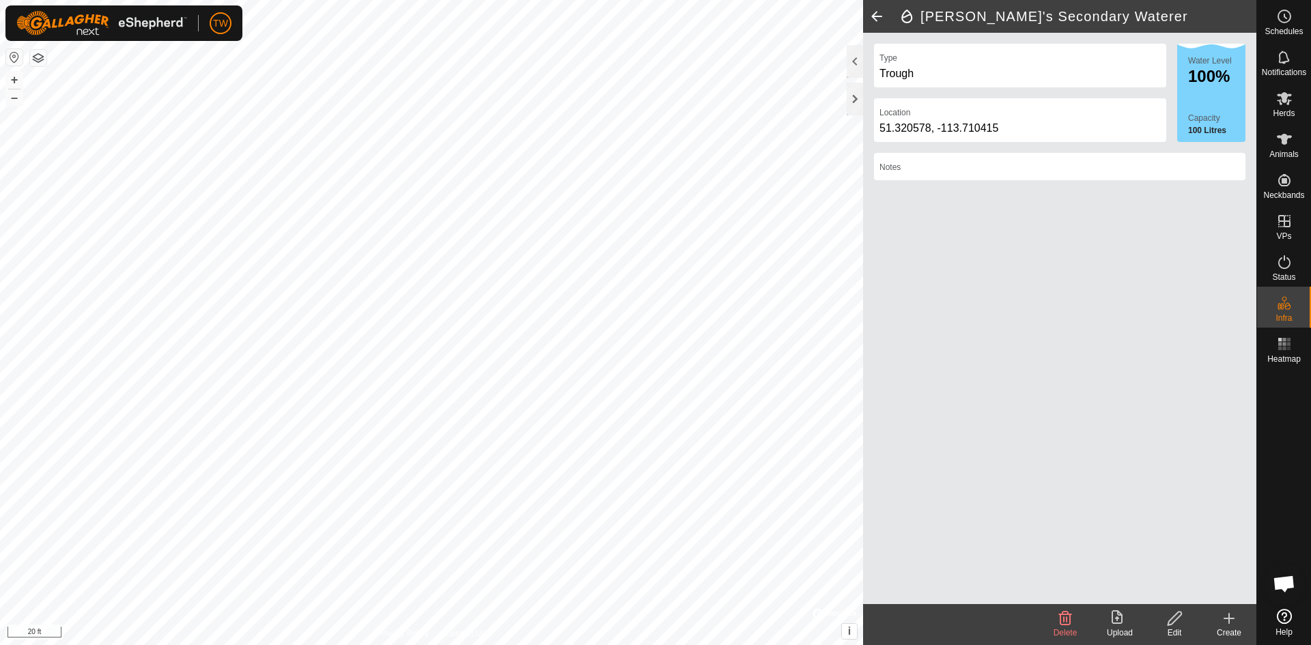
click at [1232, 621] on icon at bounding box center [1229, 618] width 16 height 16
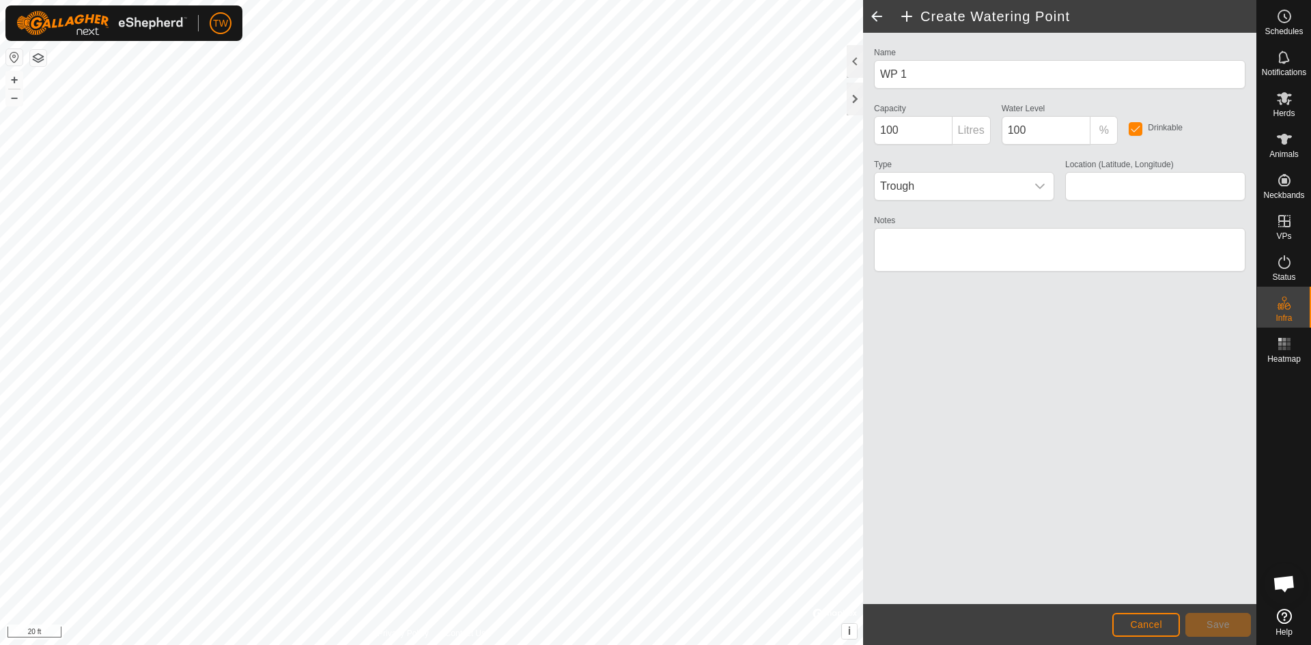
type input "51.320578, -113.710244"
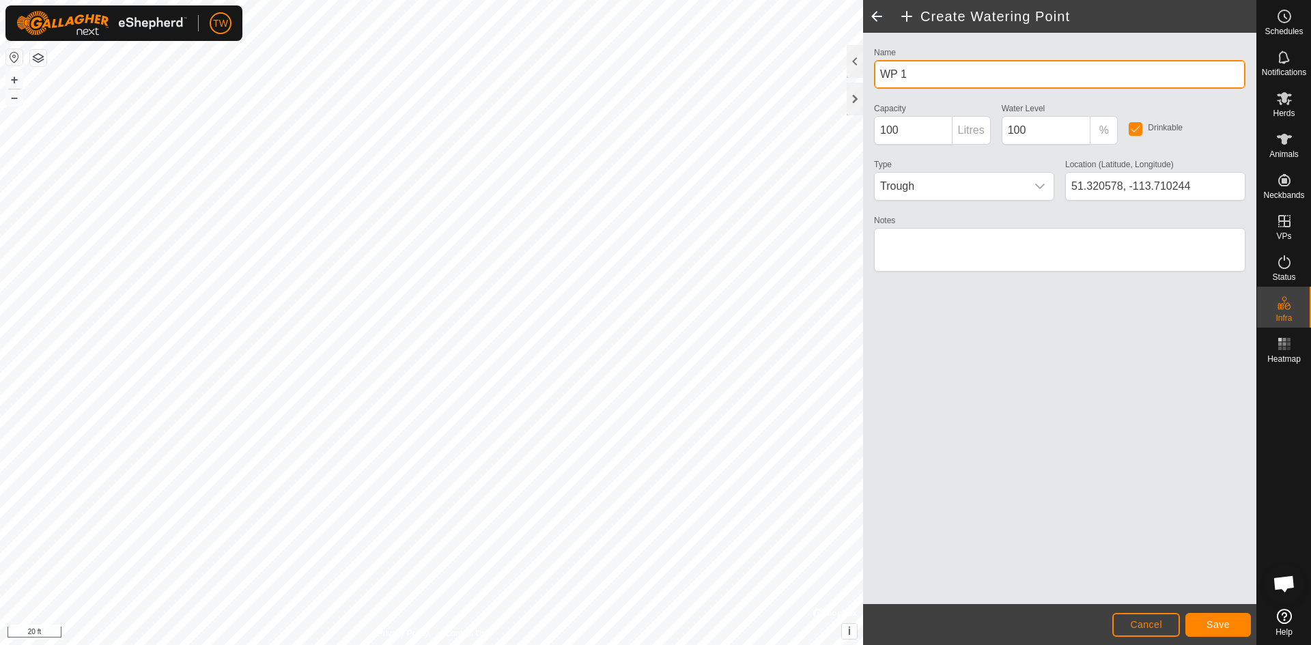
drag, startPoint x: 921, startPoint y: 80, endPoint x: 852, endPoint y: 81, distance: 69.0
click at [863, 81] on div "Create Watering Point Name WP 1 Capacity 100 Litres Water Level 100 % Drinkable…" at bounding box center [1059, 322] width 393 height 645
type input "Sheep water trough"
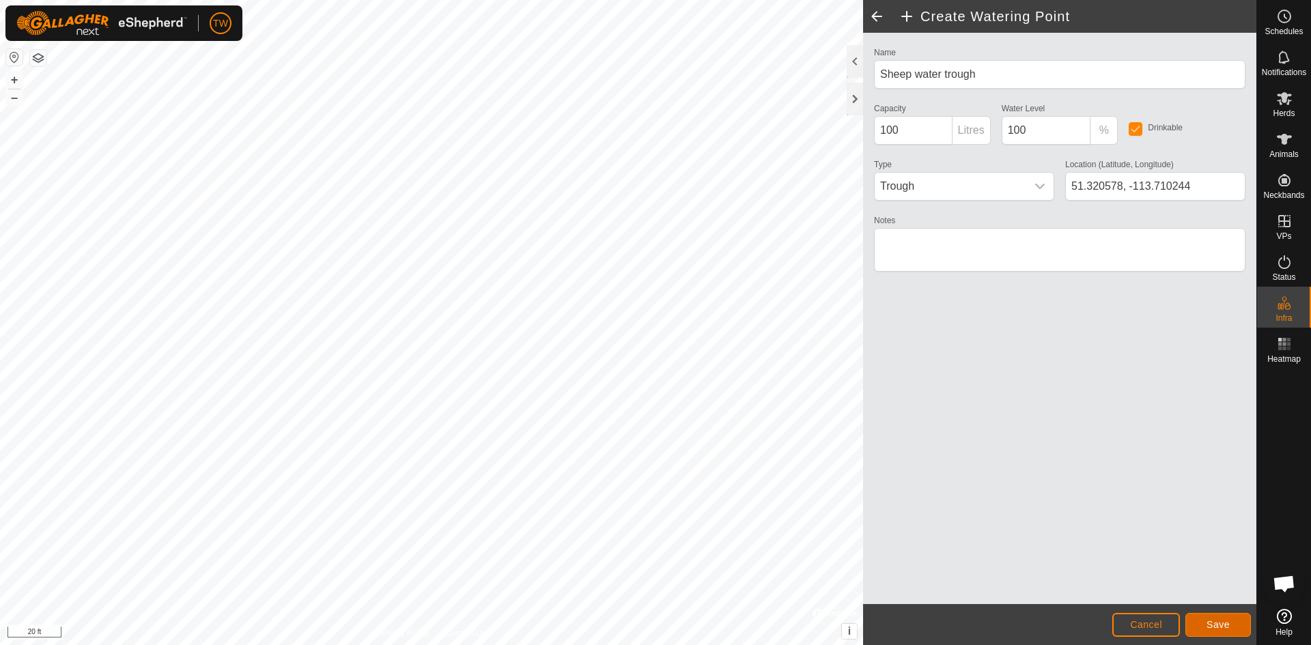
click at [1221, 621] on span "Save" at bounding box center [1218, 624] width 23 height 11
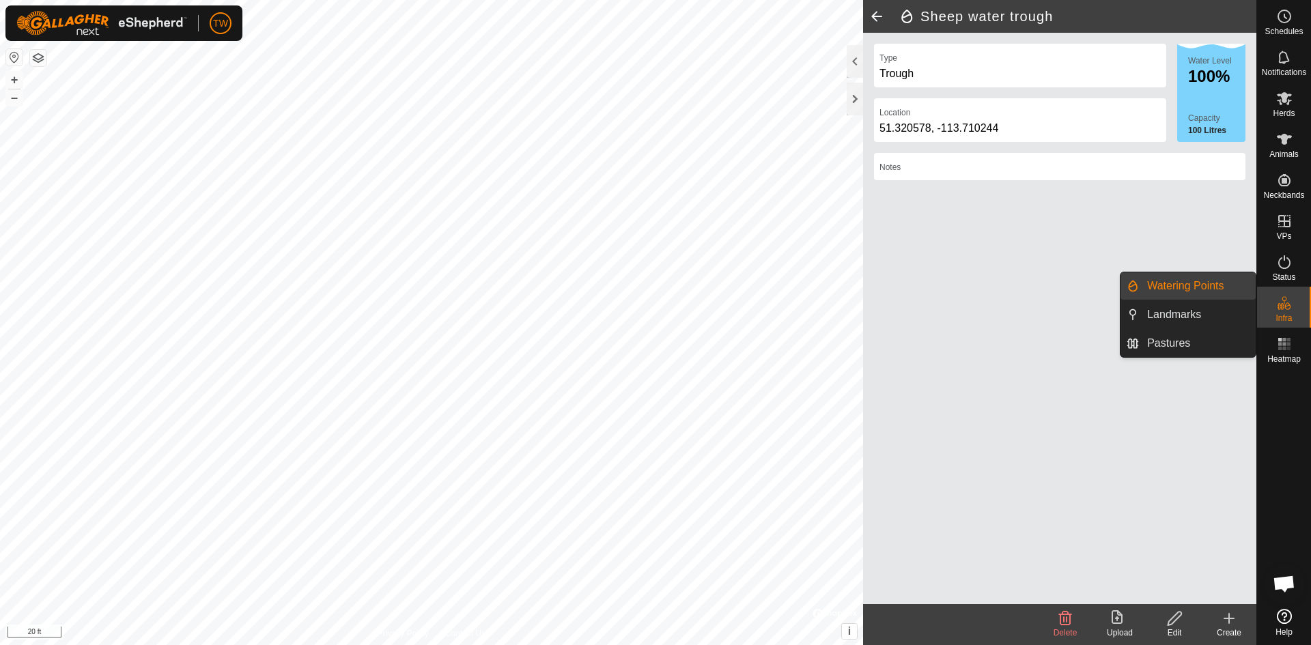
click at [1291, 311] on es-infrastructure-svg-icon at bounding box center [1284, 303] width 25 height 22
click at [1194, 282] on link "Watering Points" at bounding box center [1197, 285] width 117 height 27
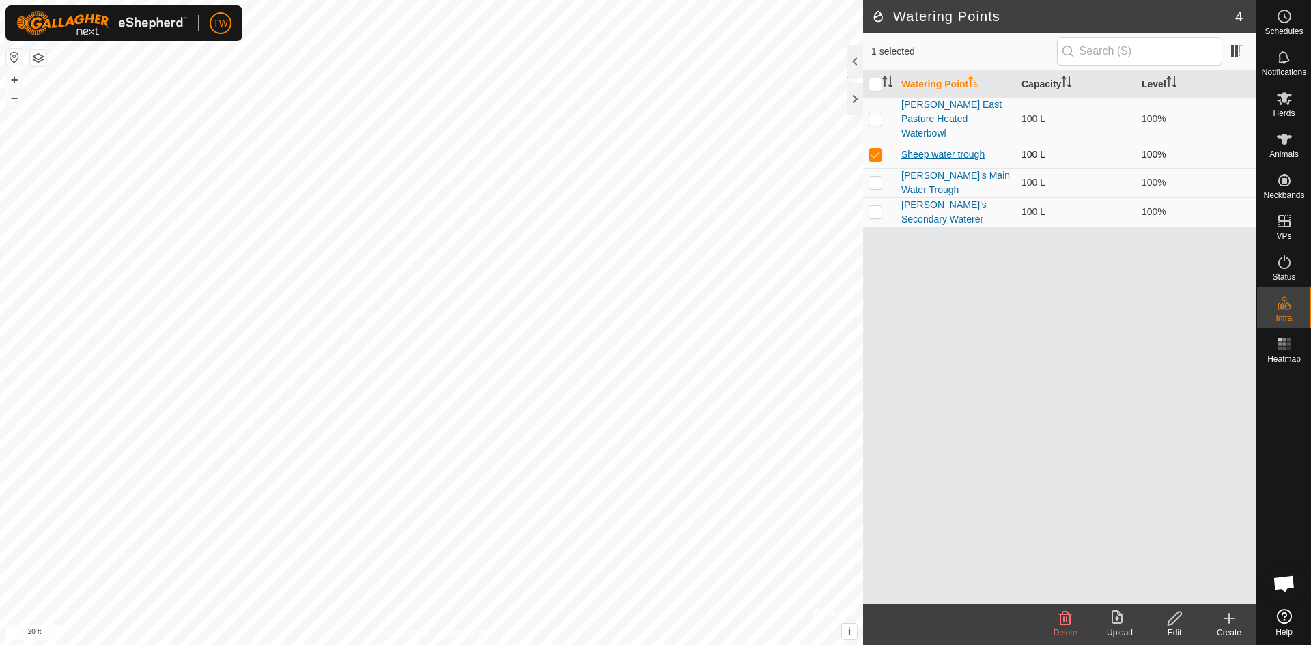
click at [961, 149] on link "Sheep water trough" at bounding box center [942, 154] width 83 height 11
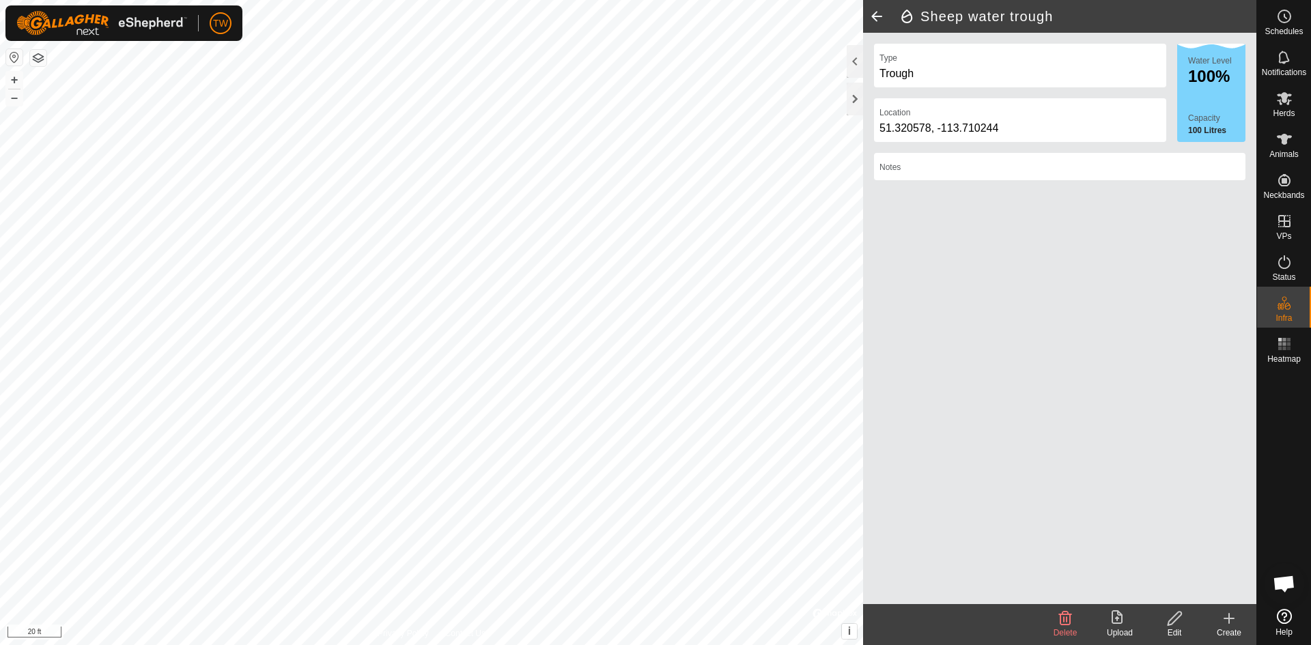
click at [1179, 621] on icon at bounding box center [1174, 618] width 17 height 16
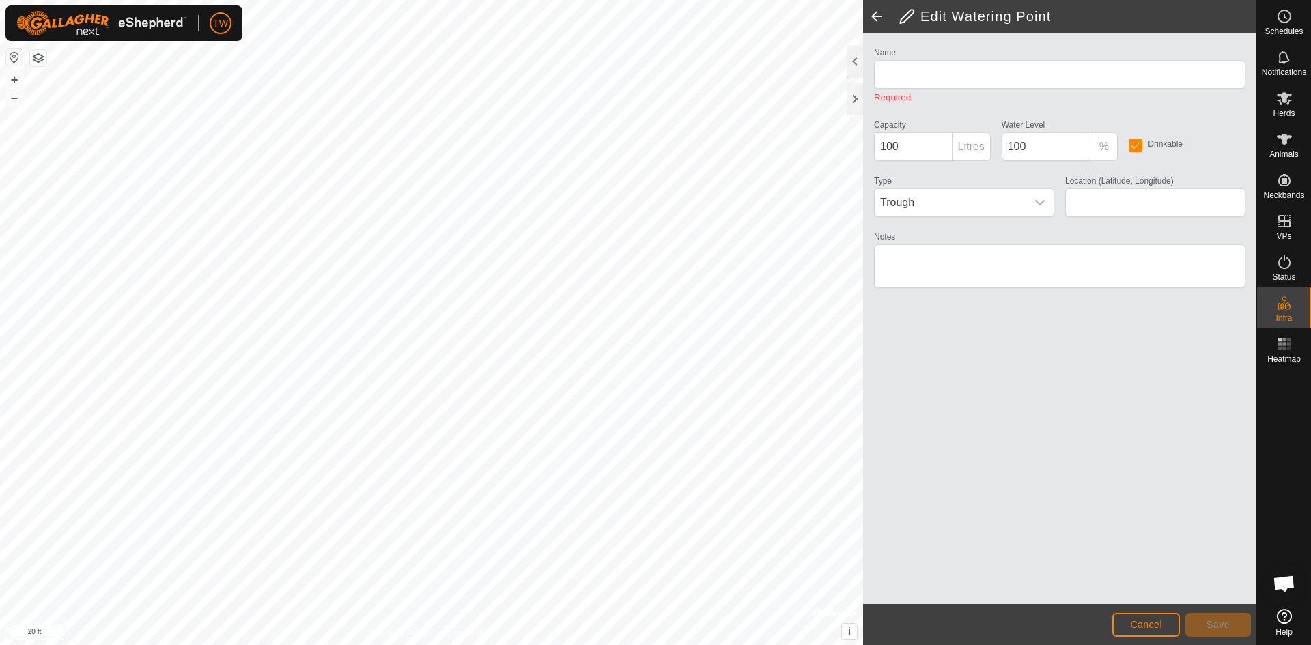
type input "Sheep water trough"
type input "51.320578, -113.710244"
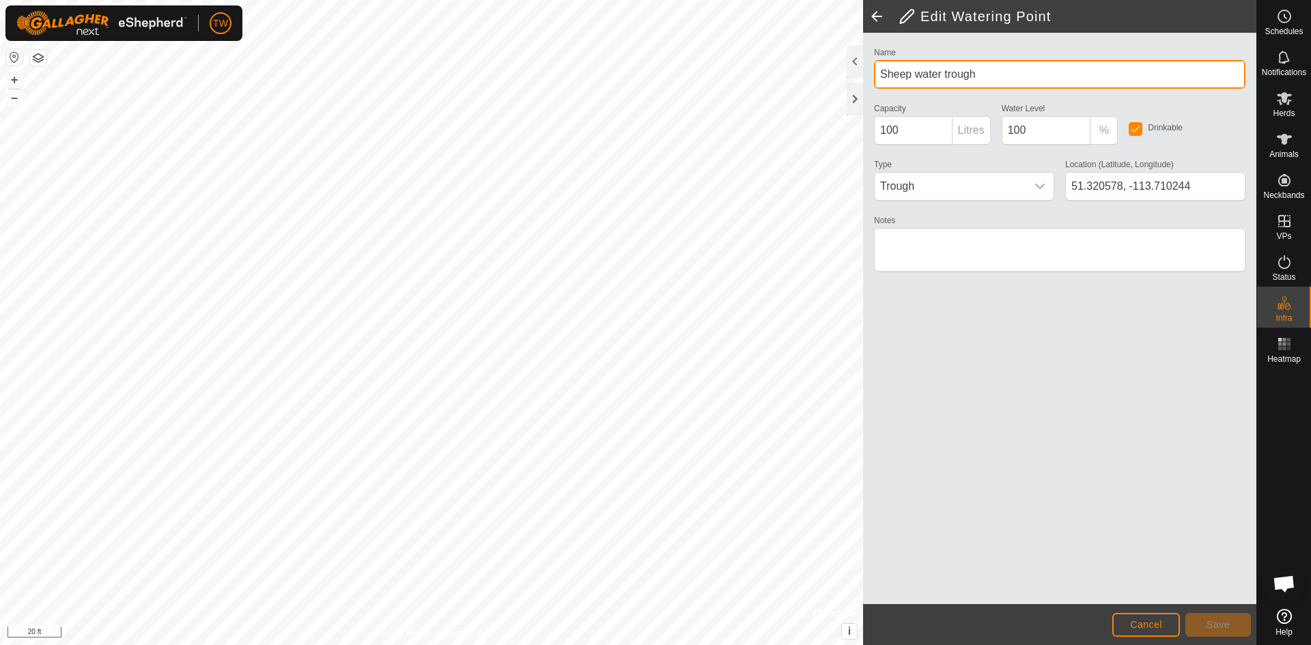
click at [884, 73] on input "Sheep water trough" at bounding box center [1059, 74] width 371 height 29
type input "[PERSON_NAME]'s Sheep water trough"
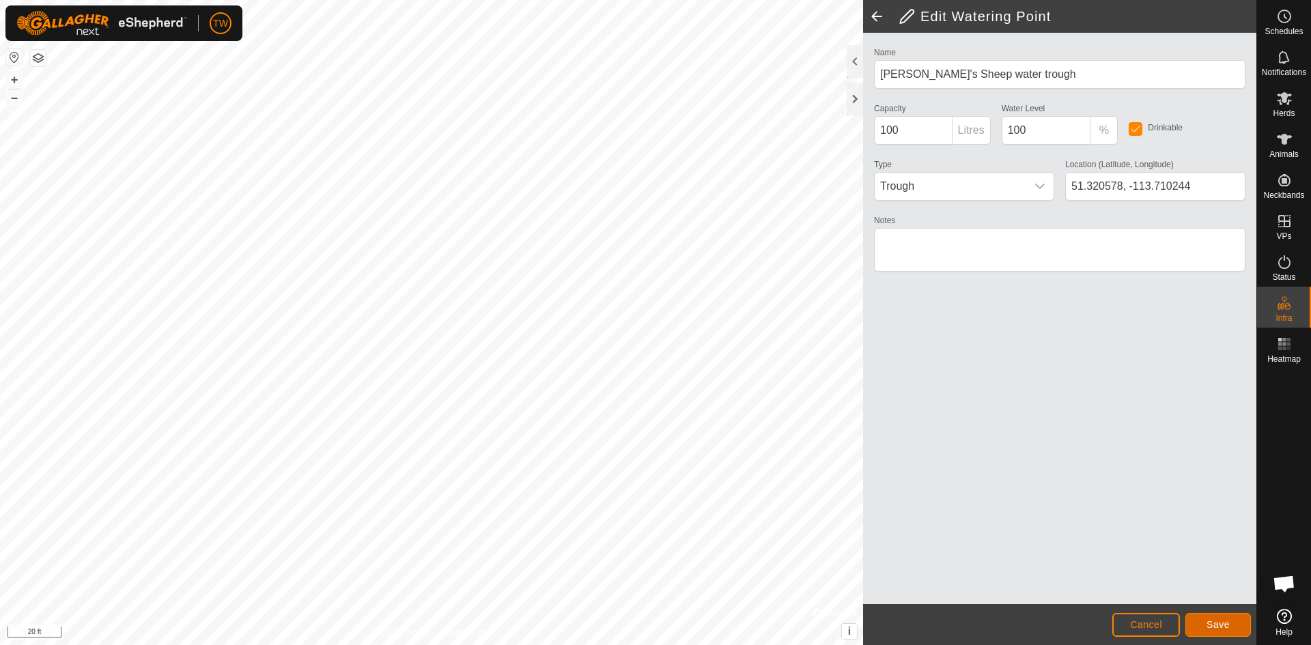
click at [1223, 628] on span "Save" at bounding box center [1218, 624] width 23 height 11
